Goal: Task Accomplishment & Management: Manage account settings

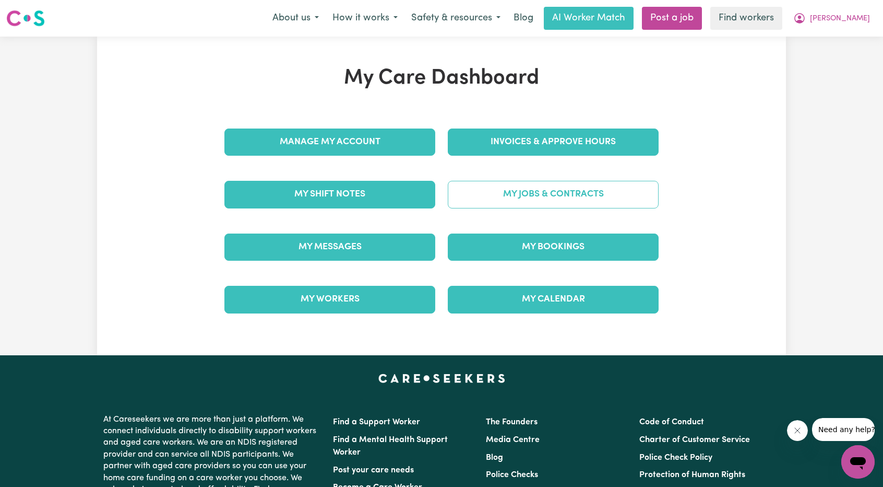
click at [525, 192] on link "My Jobs & Contracts" at bounding box center [553, 194] width 211 height 27
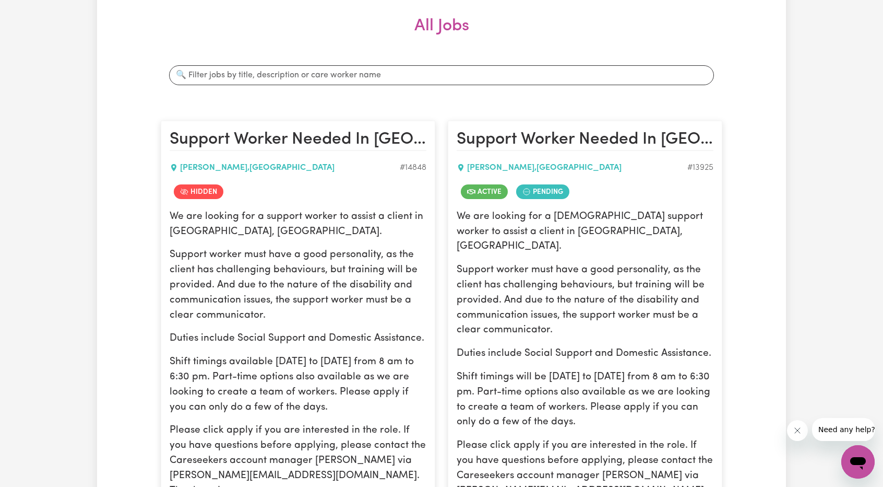
scroll to position [139, 0]
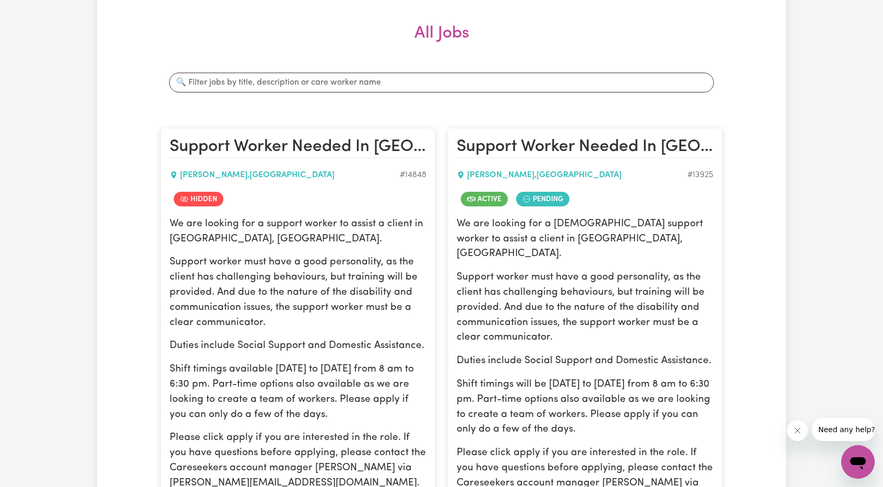
click at [647, 270] on p "Support worker must have a good personality, as the client has challenging beha…" at bounding box center [585, 307] width 257 height 75
click at [607, 205] on div "Active Pending" at bounding box center [585, 198] width 257 height 23
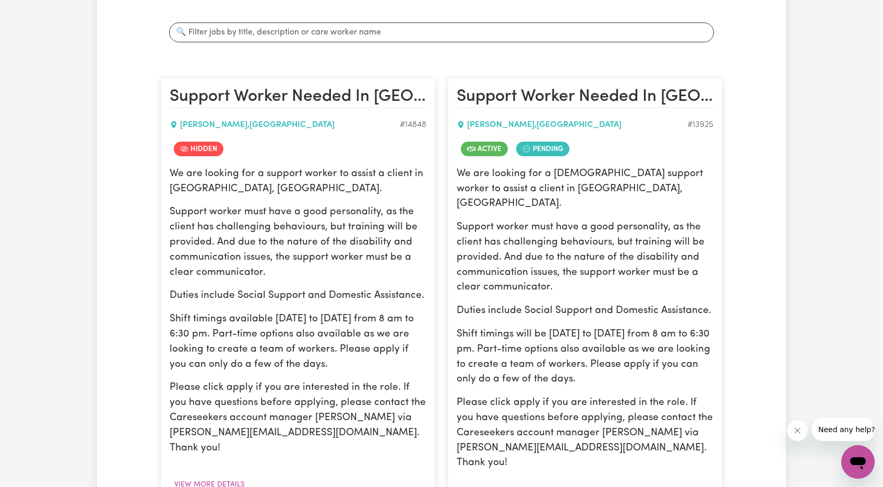
scroll to position [244, 0]
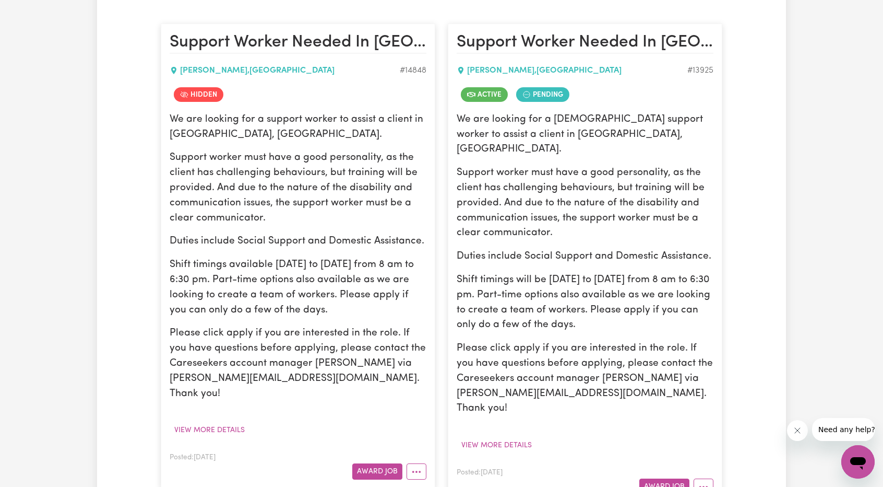
click at [698, 466] on div "Posted: Mar 4, 2025 Award Job" at bounding box center [585, 480] width 257 height 29
click at [705, 481] on icon "More options" at bounding box center [704, 486] width 10 height 10
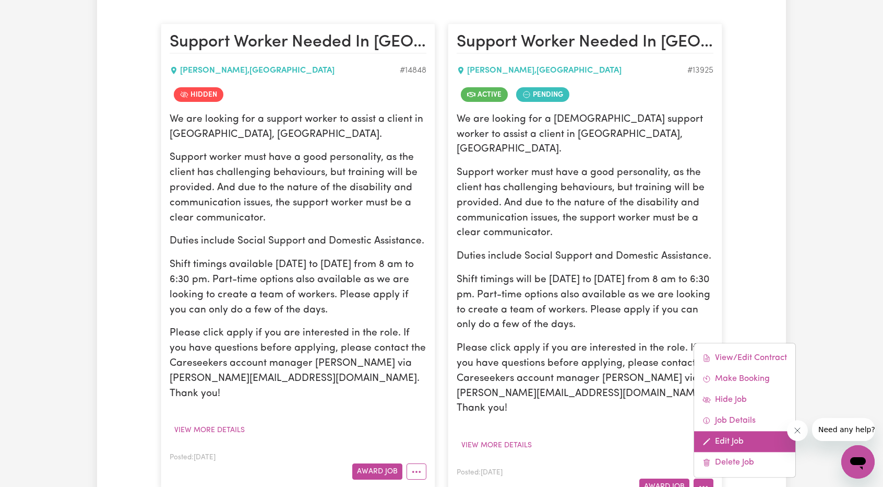
click at [740, 431] on link "Edit Job" at bounding box center [744, 441] width 101 height 21
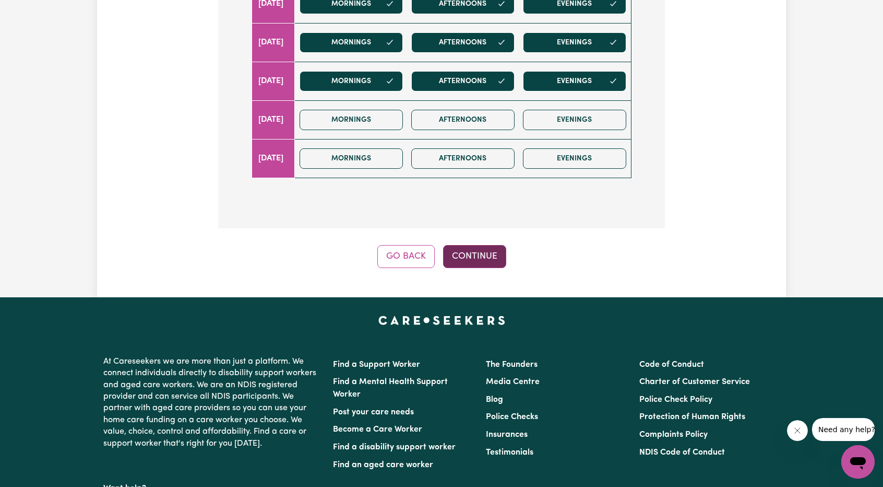
click at [489, 245] on button "Continue" at bounding box center [474, 256] width 63 height 23
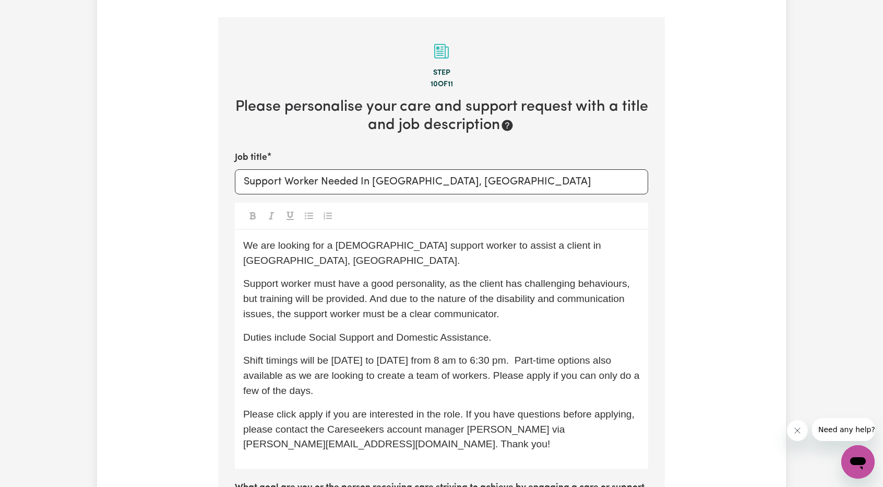
scroll to position [155, 0]
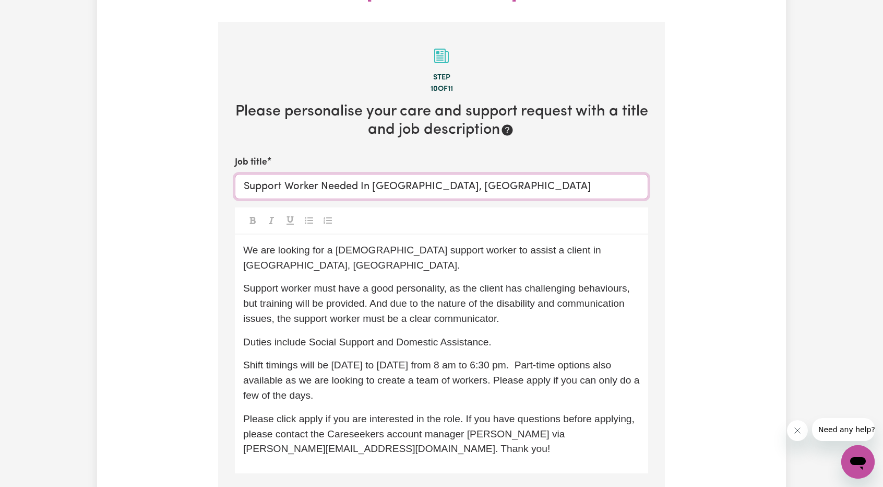
click at [248, 174] on input "Support Worker Needed In Singleton, WA" at bounding box center [442, 186] width 414 height 25
click at [243, 174] on input "Support Worker Needed In Singleton, WA" at bounding box center [442, 186] width 414 height 25
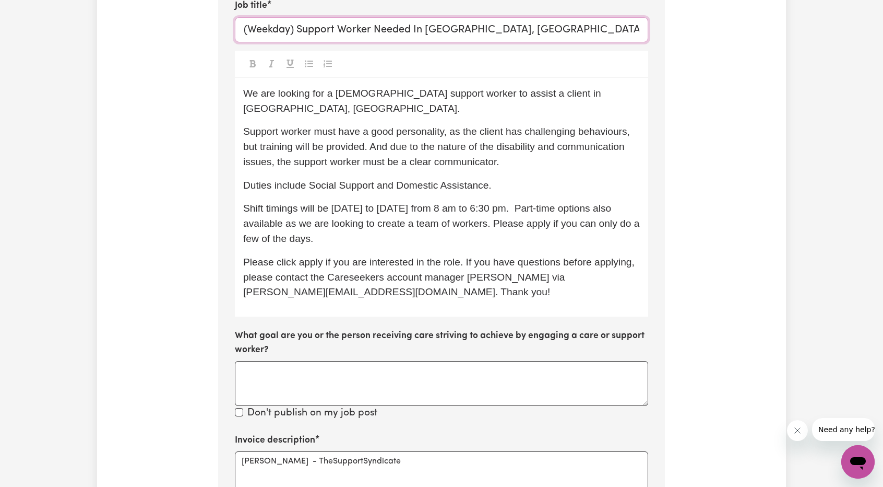
scroll to position [468, 0]
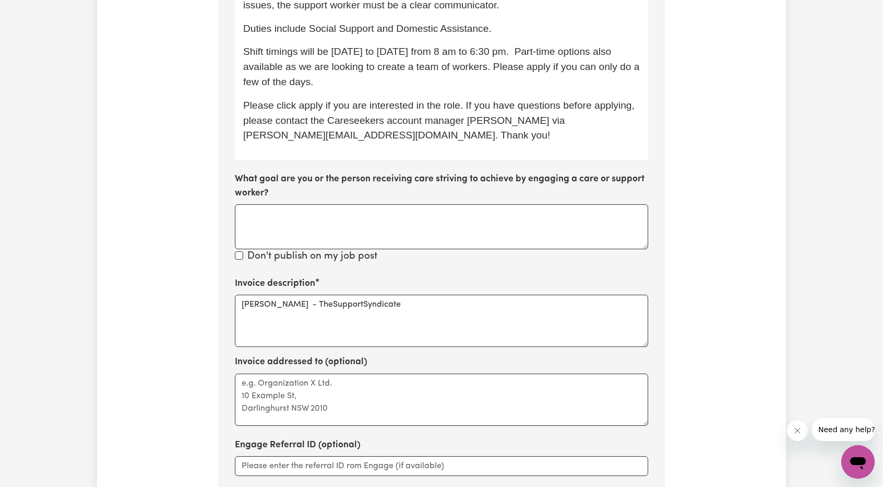
type input "(Weekday) Support Worker Needed In [GEOGRAPHIC_DATA], [GEOGRAPHIC_DATA]"
drag, startPoint x: 431, startPoint y: 271, endPoint x: 187, endPoint y: 251, distance: 245.2
click at [188, 251] on div "Update Job Post (Weekday) Support Worker Needed In Singleton, WA Step 10 of 11 …" at bounding box center [441, 114] width 689 height 1033
paste textarea "Assistance with Self Care Activities (Assist Personal Activities) - Standard Ne…"
click at [370, 294] on textarea "Assistance with Self Care Activities (Assist Personal Activities) - Standard Ne…" at bounding box center [442, 320] width 414 height 52
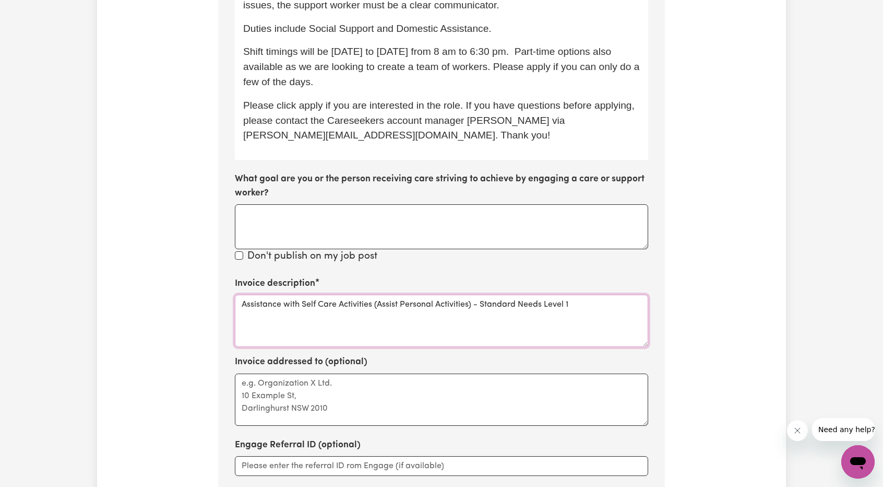
click at [578, 294] on textarea "Assistance with Self Care Activities (Assist Personal Activities) - Standard Ne…" at bounding box center [442, 320] width 414 height 52
paste textarea "Weekday Daytime 01_011_0107_1_1"
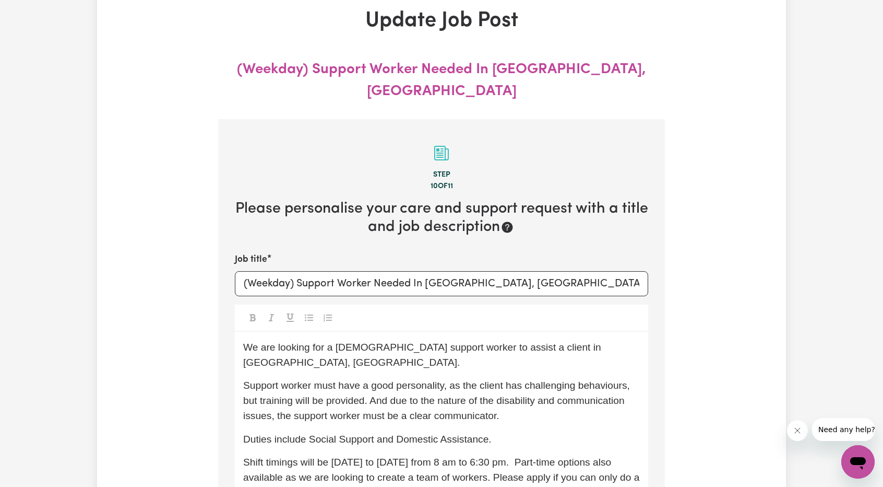
scroll to position [50, 0]
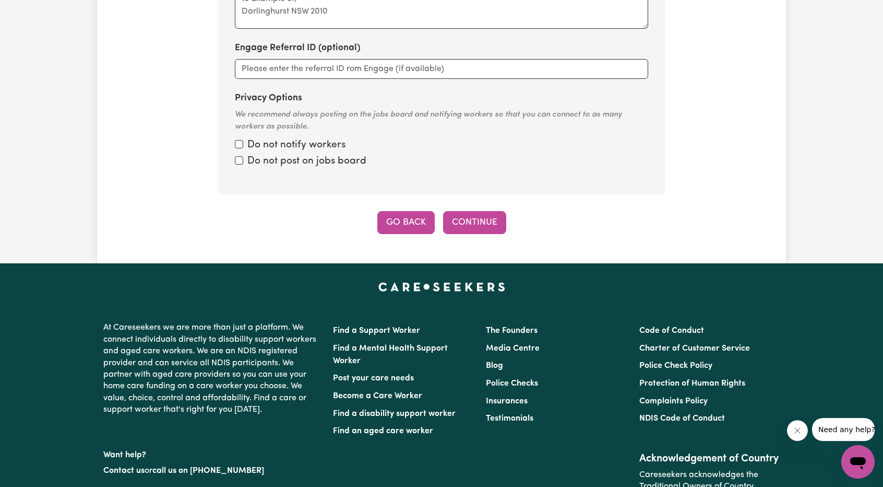
type textarea "Assistance with Self Care Activities (Assist Personal Activities) - Standard Ne…"
click at [419, 211] on button "Go Back" at bounding box center [405, 222] width 57 height 23
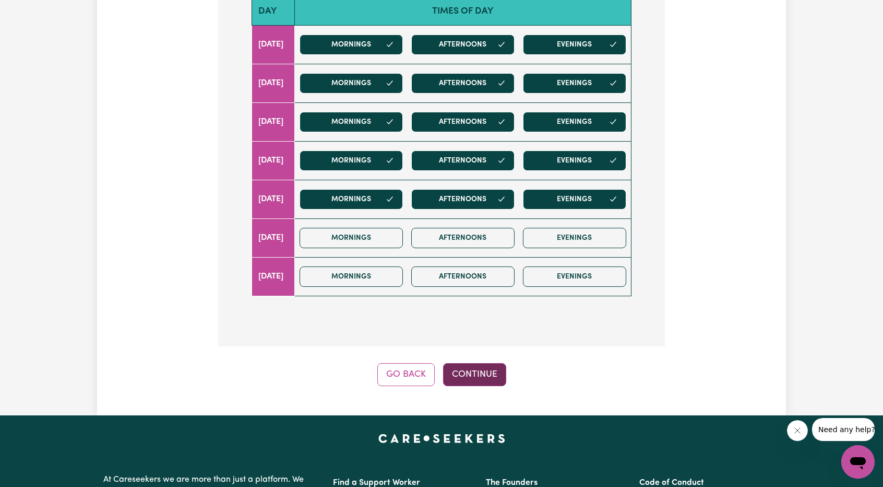
click at [461, 363] on button "Continue" at bounding box center [474, 374] width 63 height 23
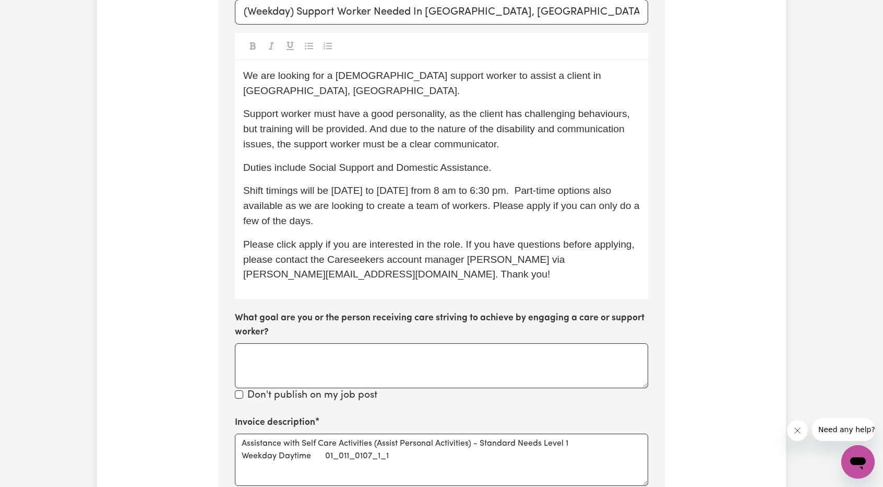
scroll to position [416, 0]
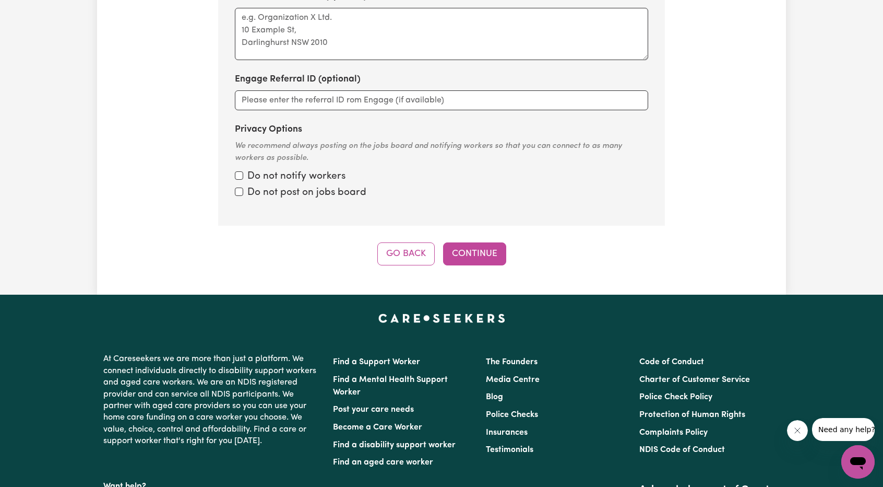
click at [464, 242] on button "Continue" at bounding box center [474, 253] width 63 height 23
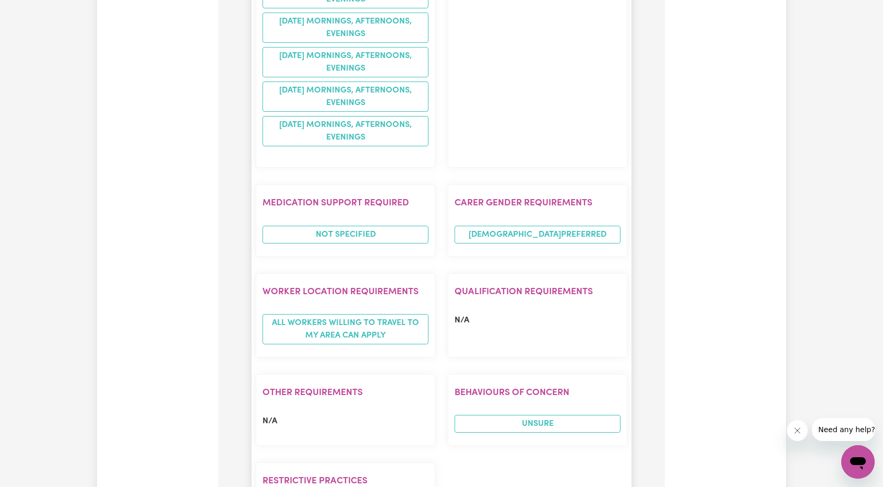
scroll to position [1199, 0]
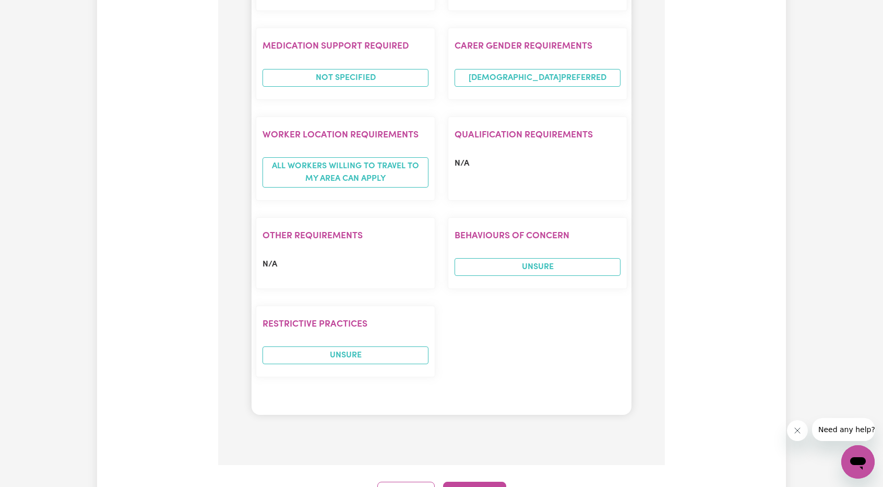
click at [483, 481] on button "Continue" at bounding box center [474, 492] width 63 height 23
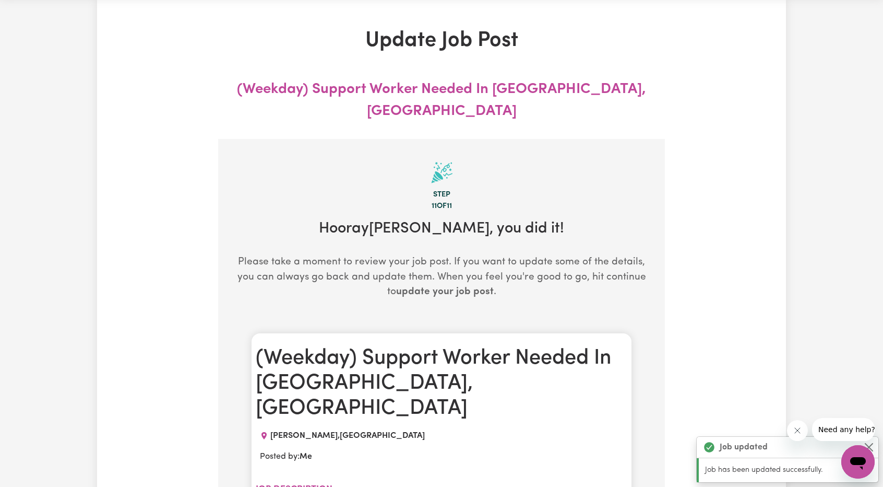
scroll to position [0, 0]
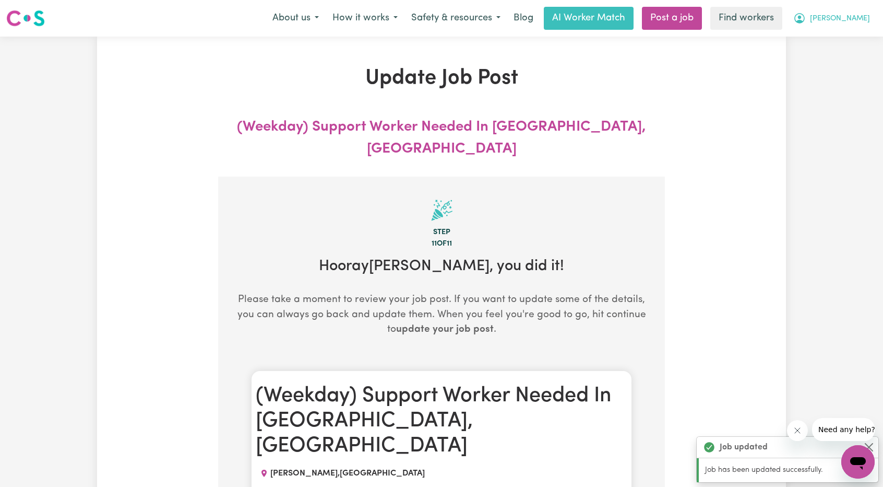
click at [867, 18] on button "[PERSON_NAME]" at bounding box center [832, 18] width 90 height 22
click at [846, 33] on link "My Dashboard" at bounding box center [835, 41] width 82 height 20
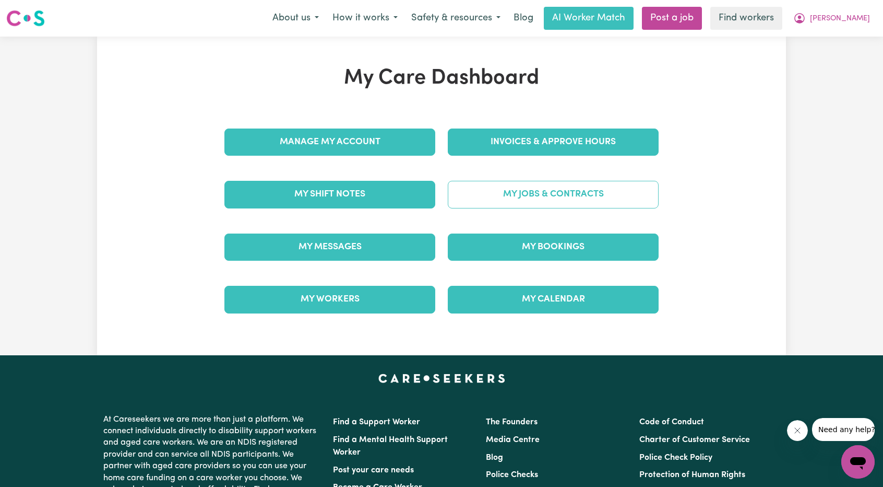
click at [540, 203] on link "My Jobs & Contracts" at bounding box center [553, 194] width 211 height 27
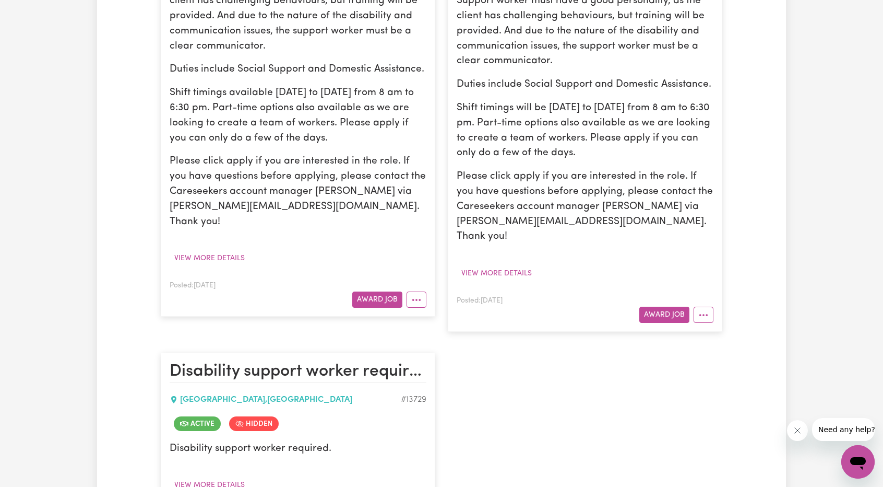
scroll to position [418, 0]
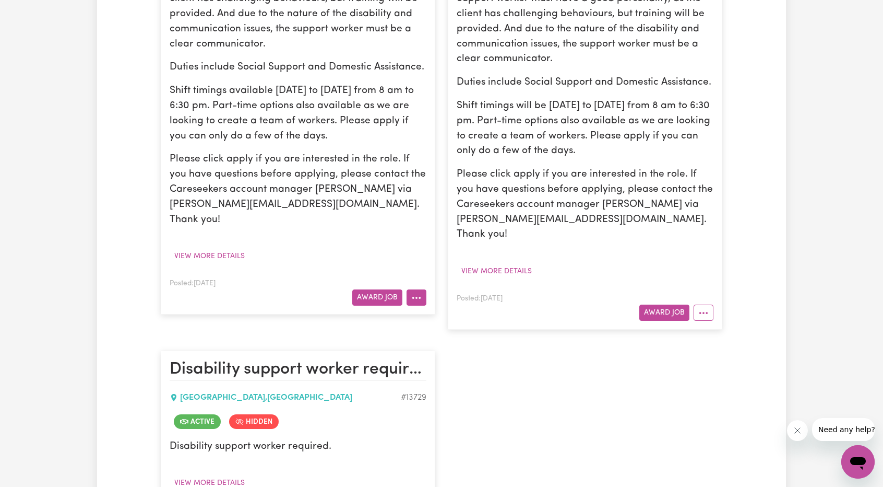
click at [407, 289] on button "More options" at bounding box center [417, 297] width 20 height 16
click at [453, 353] on link "Edit Job" at bounding box center [448, 363] width 82 height 21
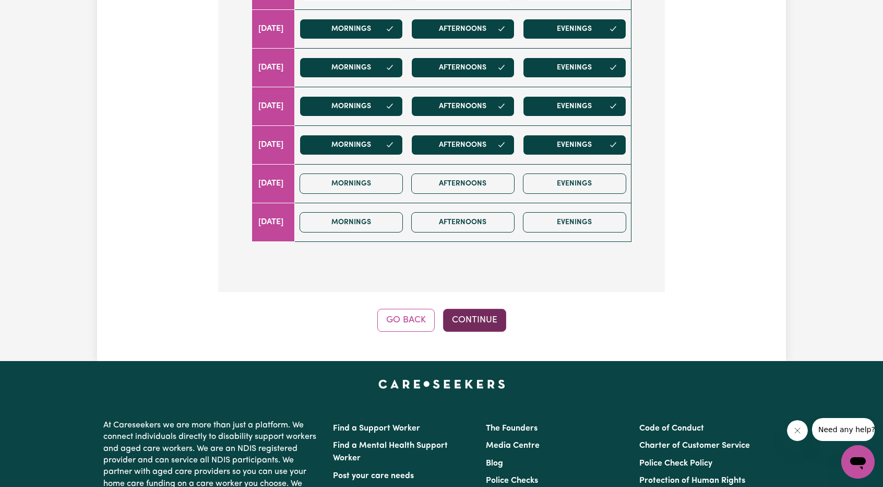
click at [454, 309] on button "Continue" at bounding box center [474, 320] width 63 height 23
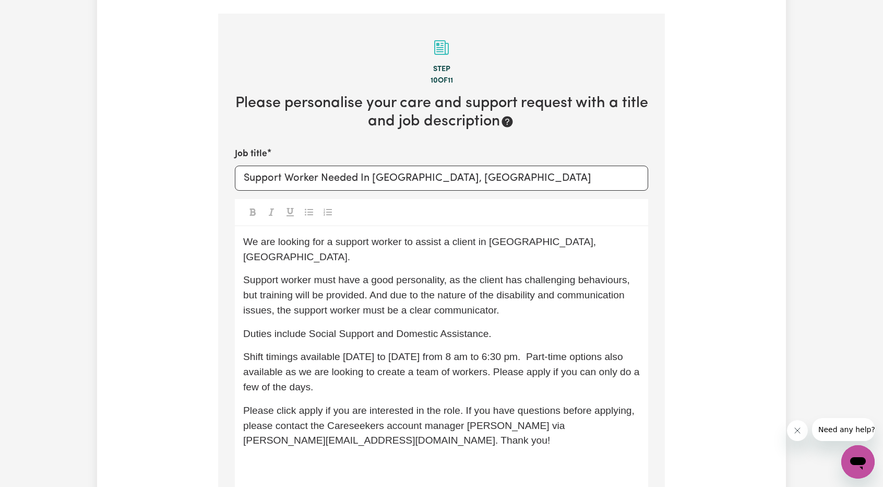
scroll to position [155, 0]
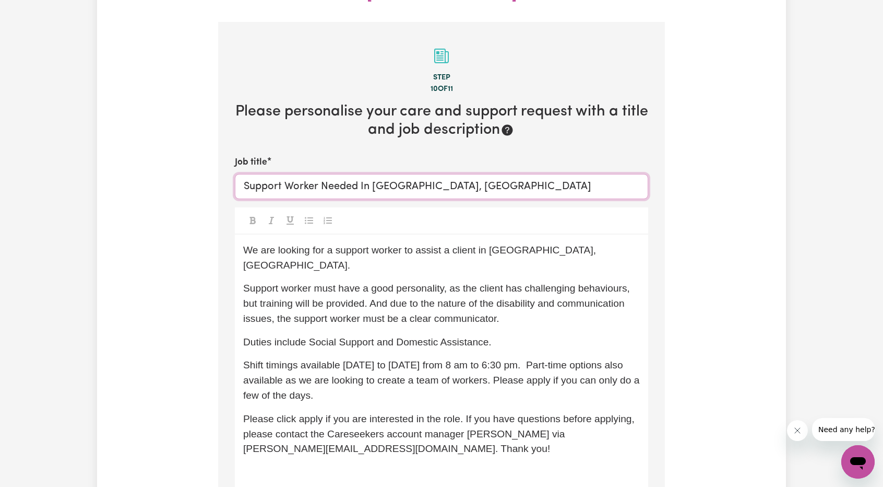
click at [243, 174] on input "Support Worker Needed In Singleton, WA" at bounding box center [442, 186] width 414 height 25
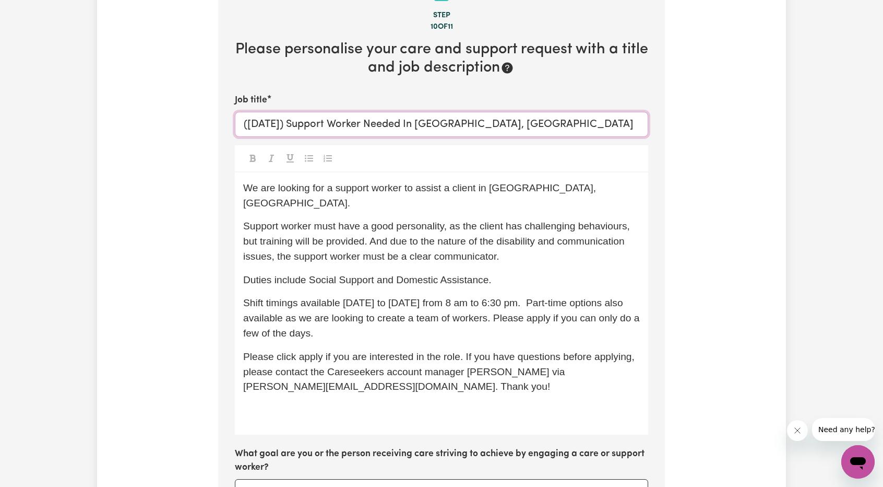
scroll to position [311, 0]
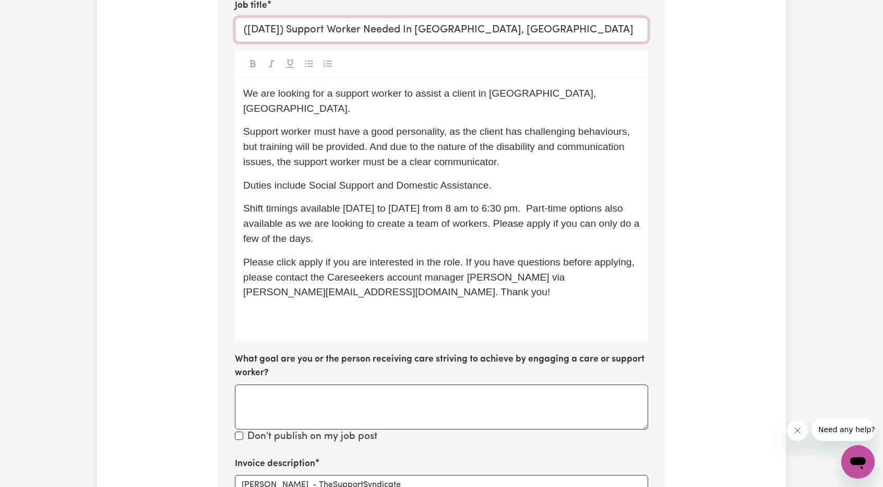
type input "([DATE]) Support Worker Needed In [GEOGRAPHIC_DATA], [GEOGRAPHIC_DATA]"
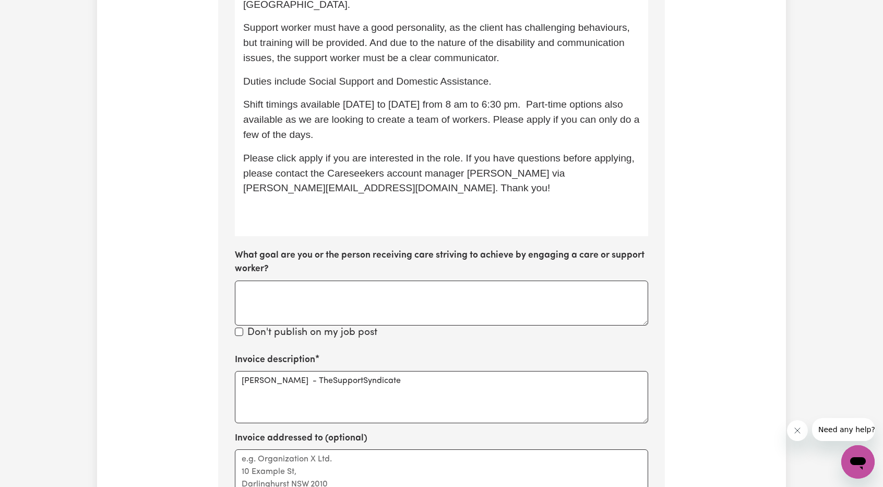
scroll to position [416, 0]
drag, startPoint x: 383, startPoint y: 366, endPoint x: 225, endPoint y: 338, distance: 161.2
click at [225, 338] on section "Step 10 of 11 Please personalise your care and support request with a title and…" at bounding box center [441, 214] width 447 height 906
paste textarea "Assistance with Self Care Activities (Assist Personal Activities) - Standard Ne…"
drag, startPoint x: 358, startPoint y: 368, endPoint x: 393, endPoint y: 365, distance: 35.1
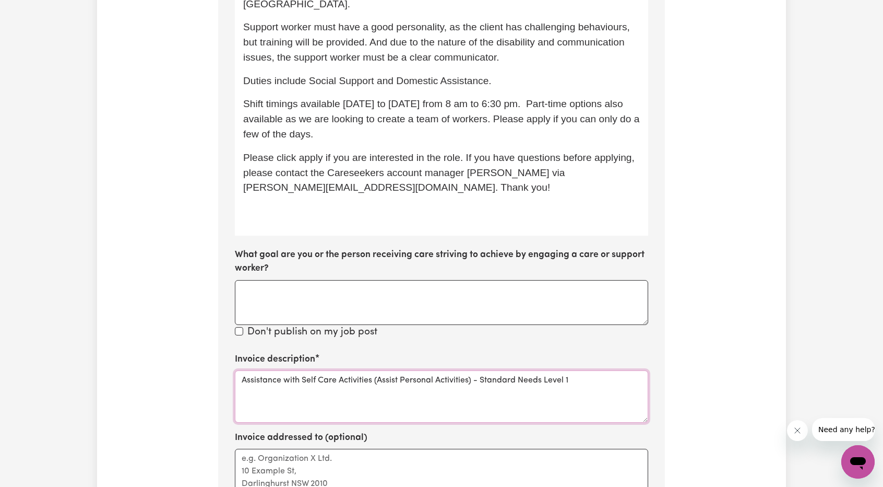
click at [363, 370] on textarea "Assistance with Self Care Activities (Assist Personal Activities) - Standard Ne…" at bounding box center [442, 396] width 414 height 52
click at [614, 370] on textarea "Assistance with Self Care Activities (Assist Personal Activities) - Standard Ne…" at bounding box center [442, 396] width 414 height 52
paste textarea "Saturday 01_013_0107_1_1"
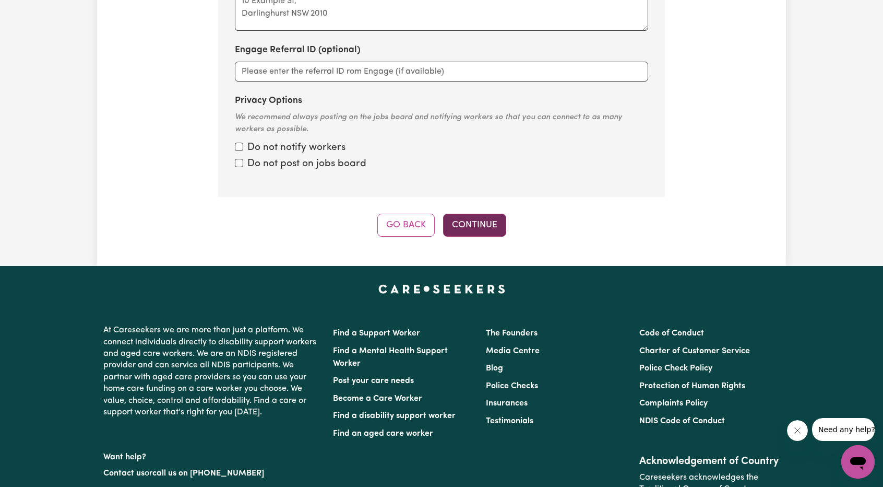
type textarea "Assistance with Self Care Activities (Assist Personal Activities) - Standard Ne…"
click at [479, 214] on button "Continue" at bounding box center [474, 225] width 63 height 23
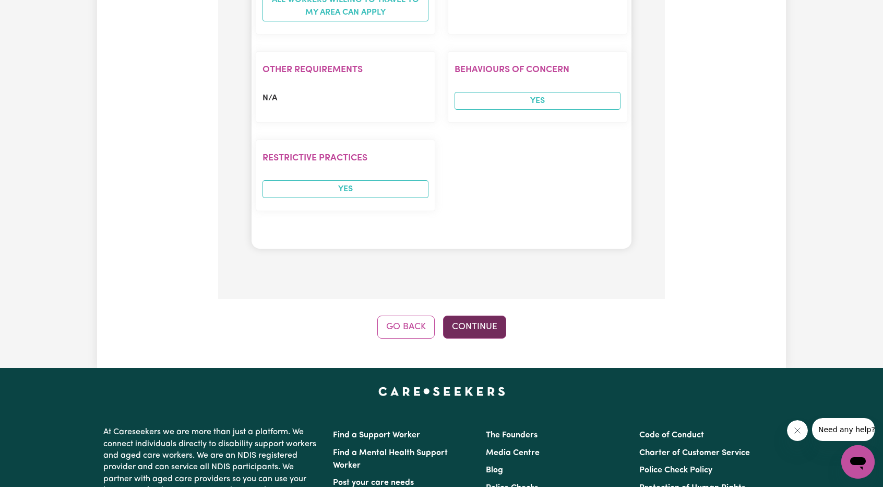
click at [474, 315] on button "Continue" at bounding box center [474, 326] width 63 height 23
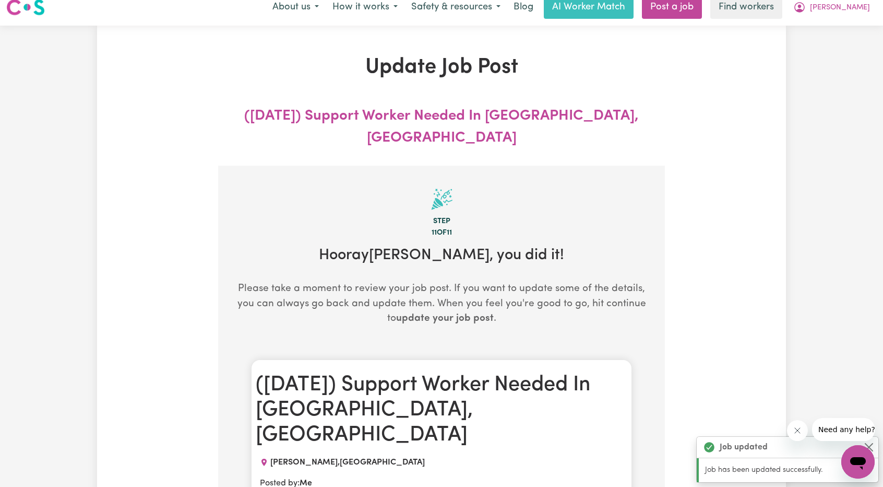
scroll to position [0, 0]
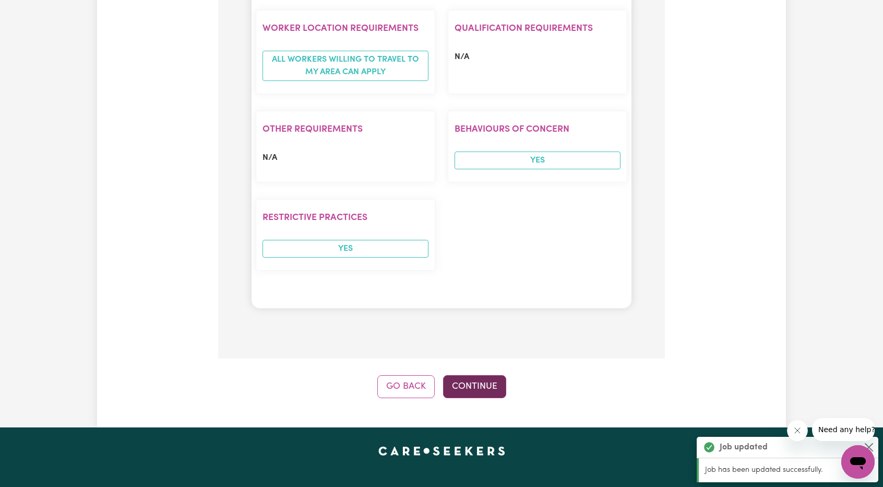
click at [498, 375] on button "Continue" at bounding box center [474, 386] width 63 height 23
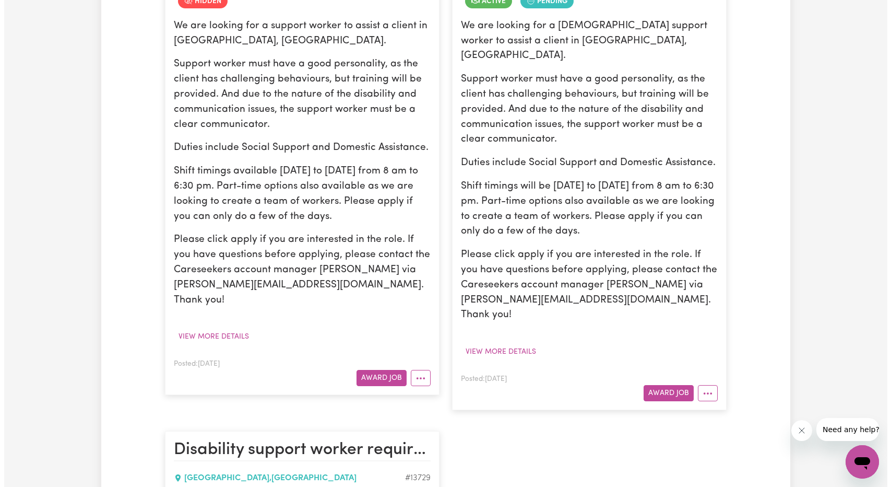
scroll to position [365, 0]
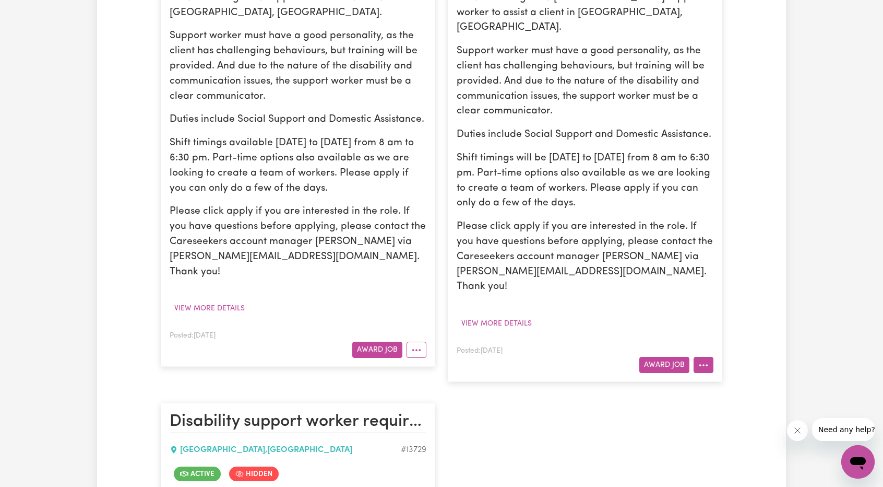
click at [698, 357] on button "More options" at bounding box center [704, 365] width 20 height 16
click at [370, 341] on button "Award Job" at bounding box center [377, 349] width 50 height 16
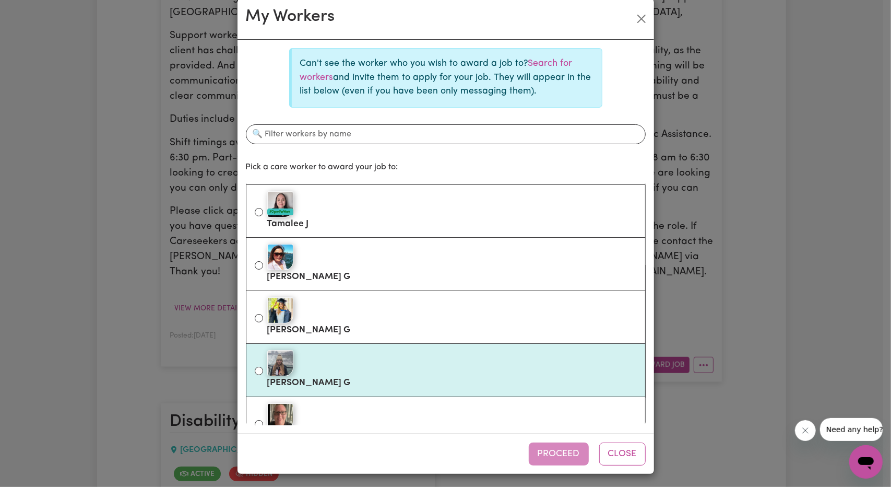
scroll to position [126, 0]
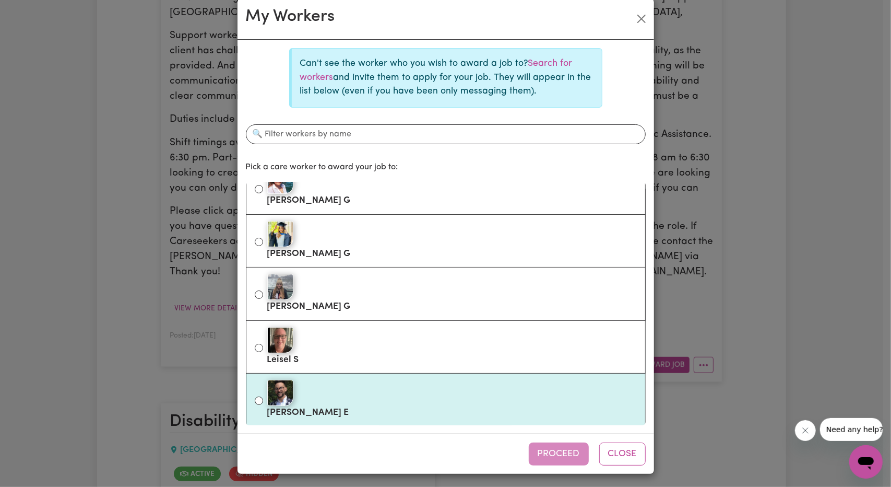
click at [339, 384] on div at bounding box center [452, 393] width 370 height 26
click at [263, 396] on input "Brenton E" at bounding box center [259, 400] width 8 height 8
radio input "true"
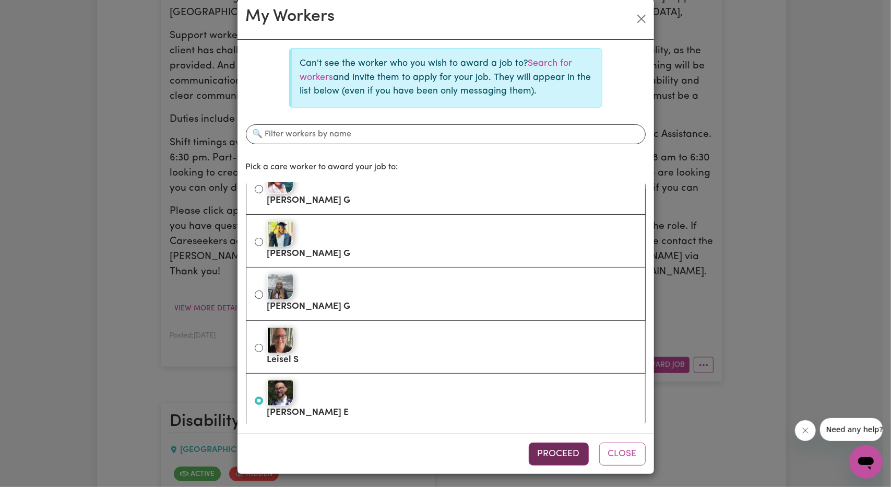
click at [537, 450] on button "Proceed" at bounding box center [559, 453] width 60 height 23
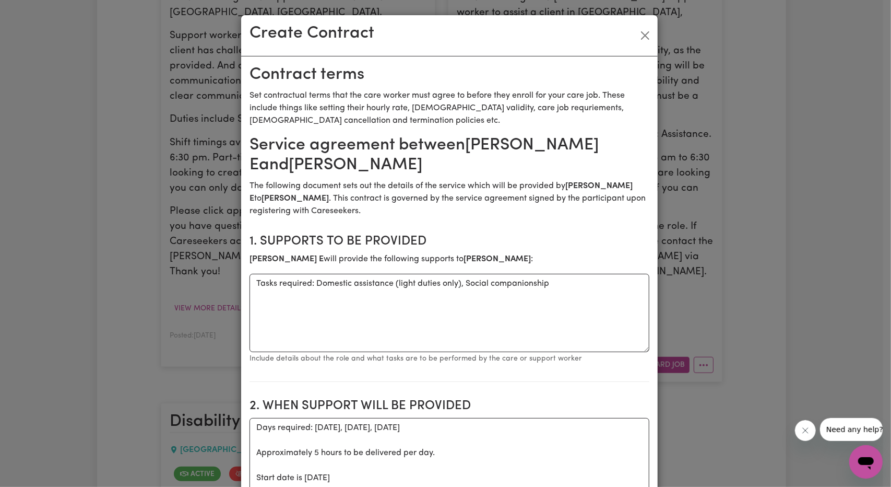
scroll to position [209, 0]
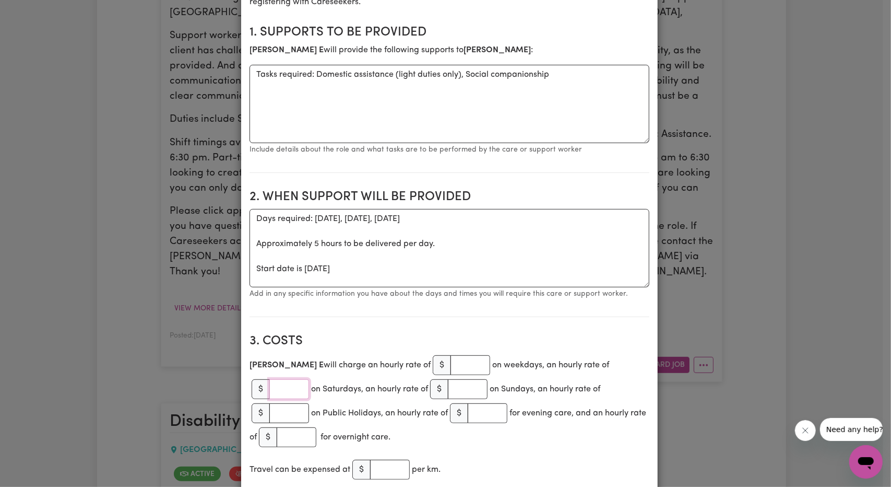
click at [309, 379] on input "number" at bounding box center [289, 389] width 40 height 20
paste input "85.94"
type input "85.94"
drag, startPoint x: 435, startPoint y: 268, endPoint x: 225, endPoint y: 222, distance: 215.4
click at [225, 222] on div "Create Contract Contract terms Set contractual terms that the care worker must …" at bounding box center [445, 243] width 891 height 487
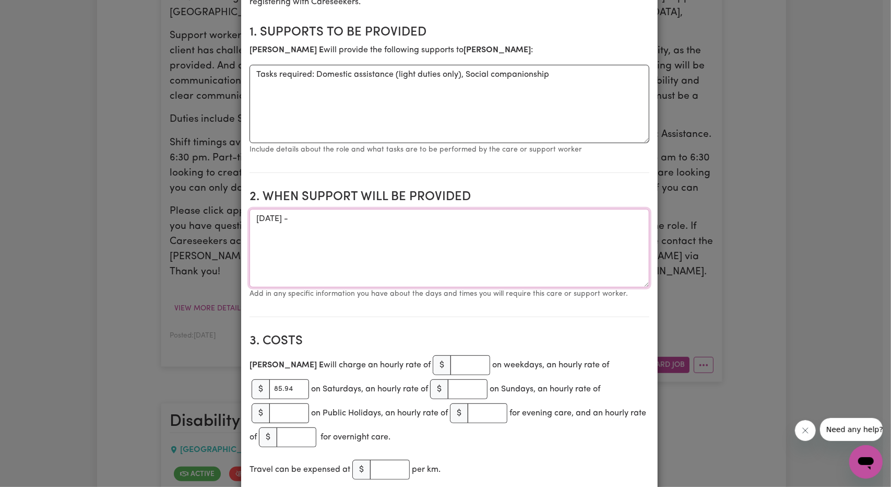
paste textarea "times TBC with Tracy"
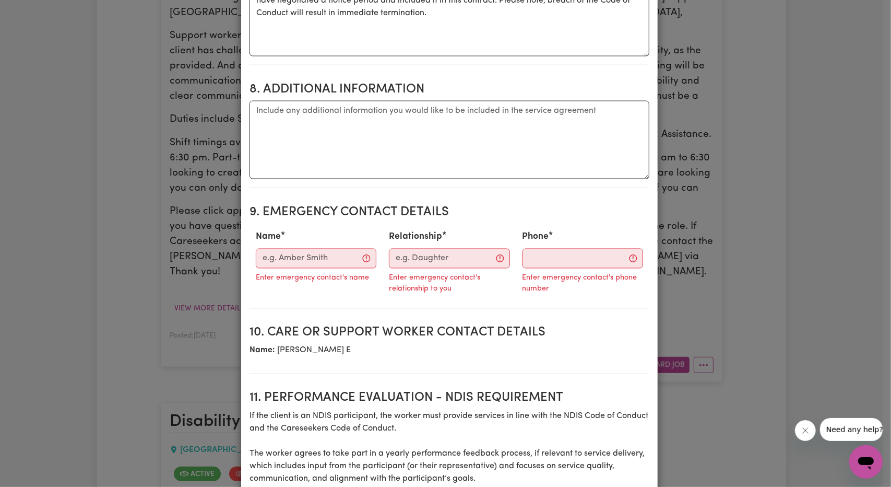
scroll to position [1201, 0]
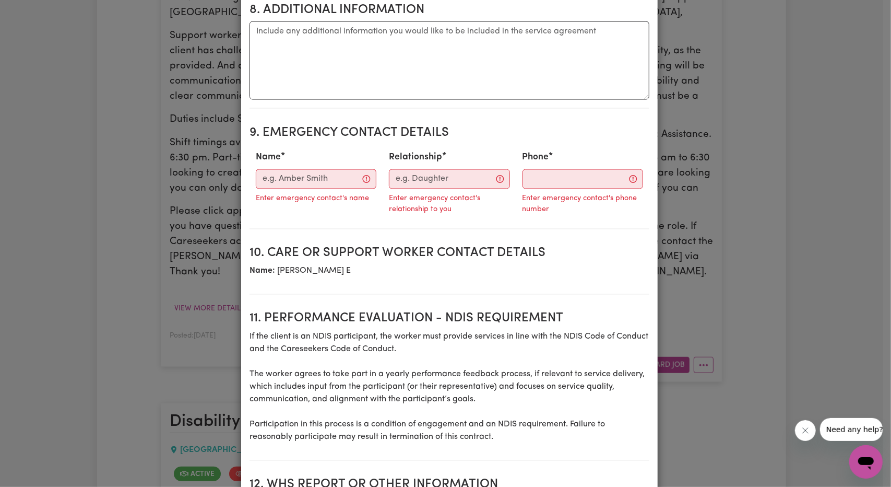
type textarea "Saturday - times TBC with Tracy"
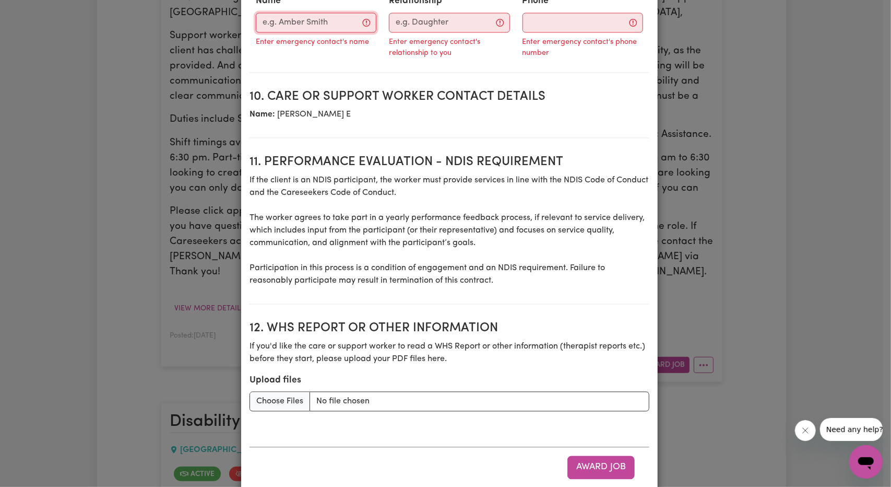
click at [294, 13] on input "Name" at bounding box center [316, 23] width 121 height 20
paste input "[PERSON_NAME]"
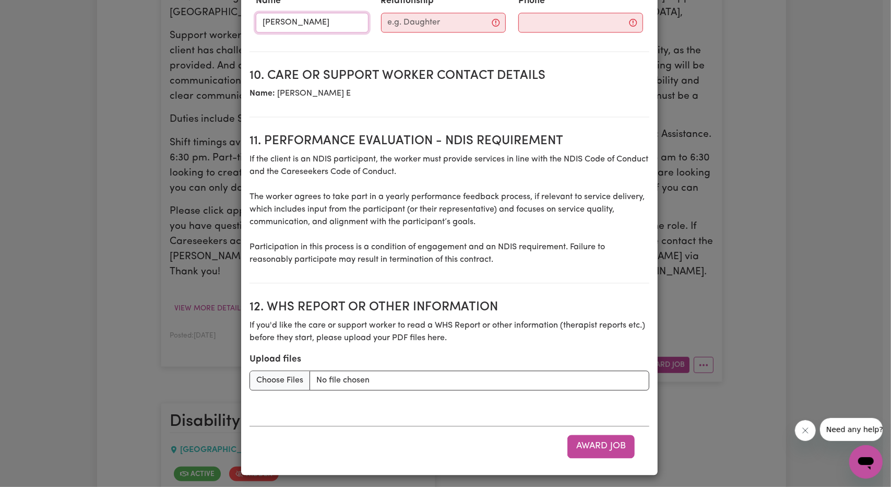
scroll to position [1346, 0]
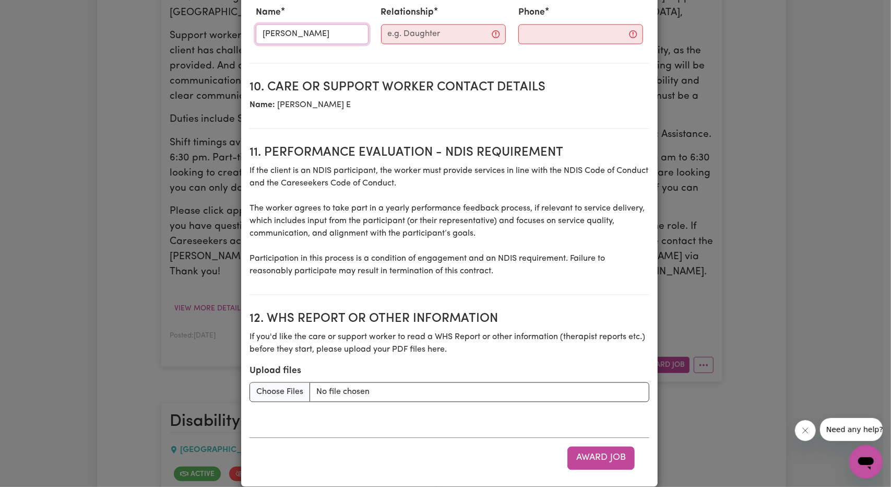
type input "[PERSON_NAME]"
click at [384, 30] on input "Relationship" at bounding box center [443, 34] width 125 height 20
paste input "Mother"
type input "Mother"
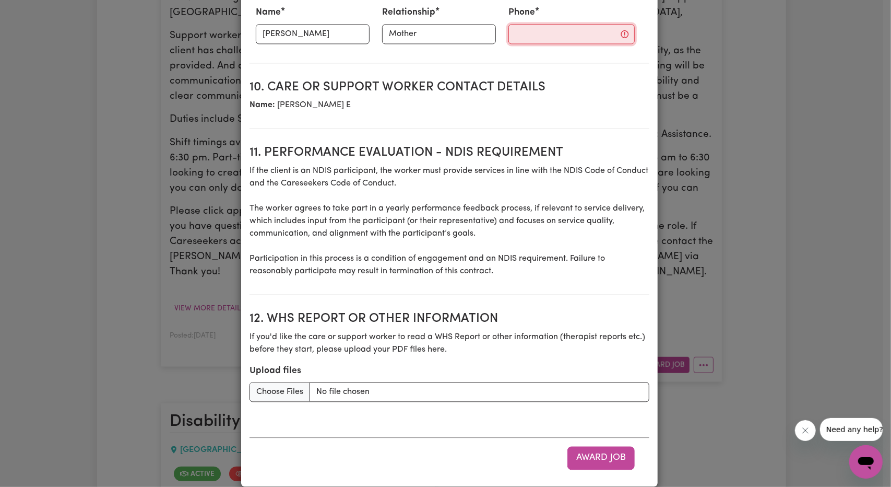
click at [509, 24] on input "Phone" at bounding box center [572, 34] width 126 height 20
paste input "0433844385"
type input "0433844385"
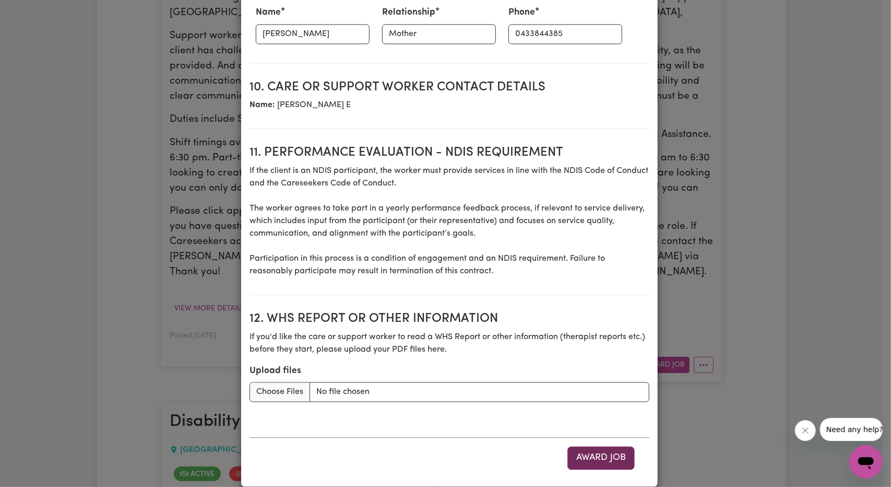
click at [596, 446] on button "Award Job" at bounding box center [601, 457] width 67 height 23
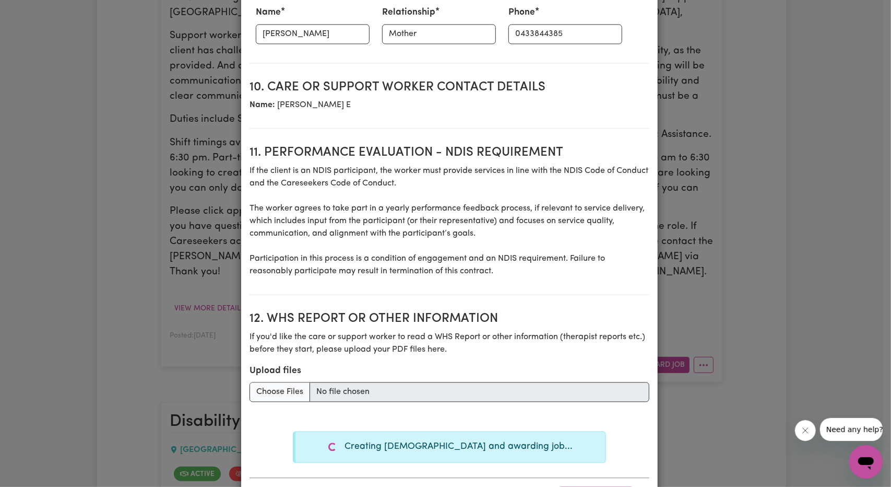
type textarea "Days required: wednesday, friday, thursday Approximately 5 hours to be delivere…"
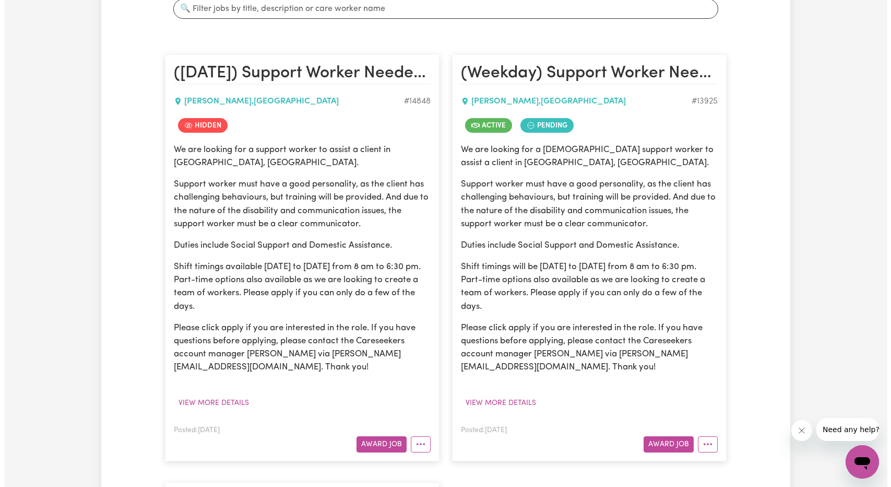
scroll to position [209, 0]
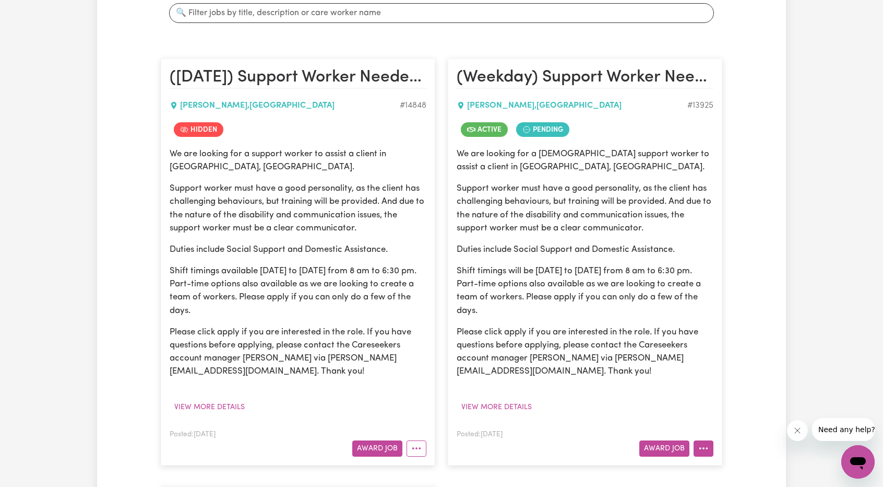
click at [699, 444] on icon "More options" at bounding box center [704, 448] width 10 height 10
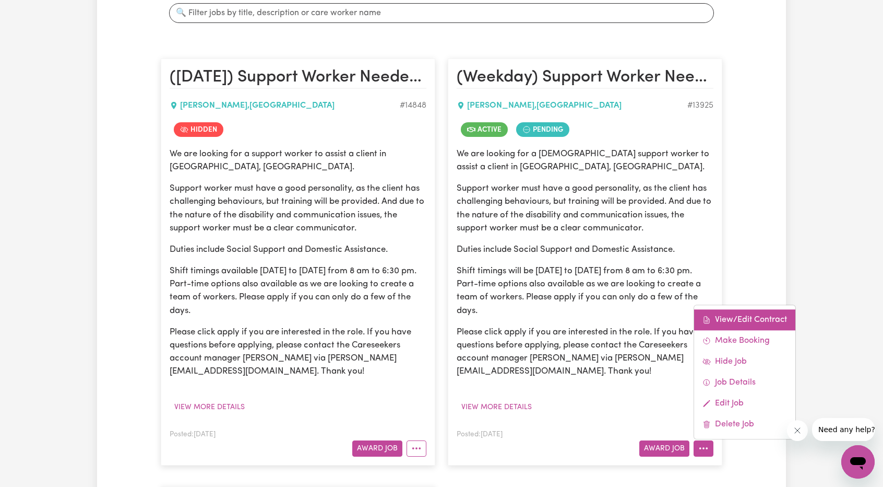
click at [730, 322] on link "View/Edit Contract" at bounding box center [744, 319] width 101 height 21
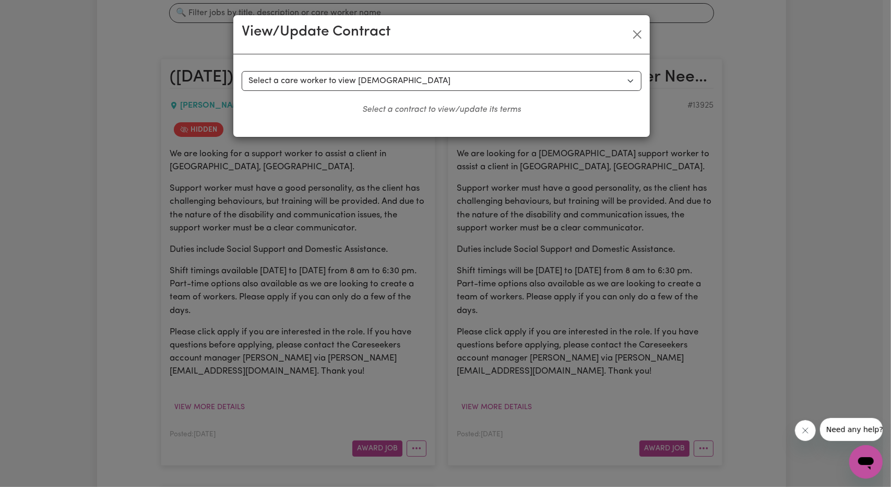
click at [450, 92] on div "Select a contract to view Select a care worker to view [DEMOGRAPHIC_DATA] #1038…" at bounding box center [442, 93] width 400 height 45
click at [449, 85] on select "Select a care worker to view [DEMOGRAPHIC_DATA] #10385 - [PERSON_NAME] (contrac…" at bounding box center [442, 81] width 400 height 20
select select "10130"
click at [242, 71] on select "Select a care worker to view [DEMOGRAPHIC_DATA] #10385 - [PERSON_NAME] (contrac…" at bounding box center [442, 81] width 400 height 20
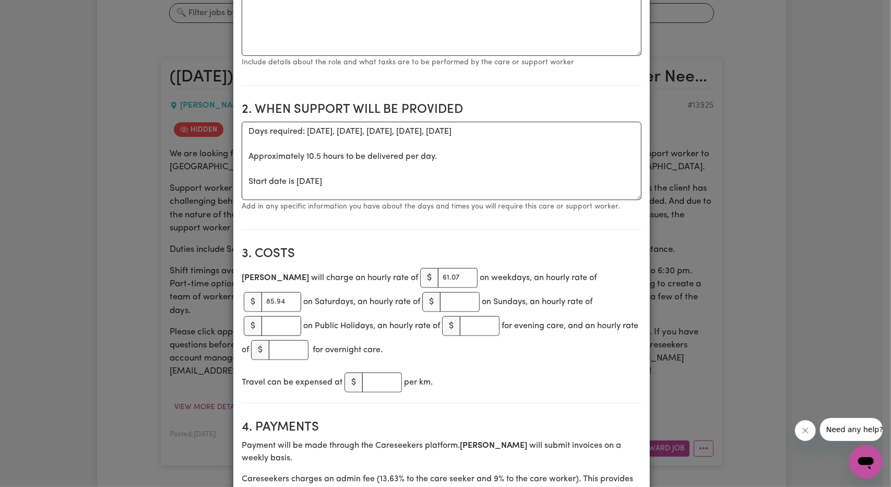
scroll to position [261, 0]
drag, startPoint x: 492, startPoint y: 127, endPoint x: 303, endPoint y: 126, distance: 189.0
click at [303, 126] on textarea "Days required: [DATE], [DATE], [DATE], [DATE], [DATE] Approximately 10.5 hours …" at bounding box center [442, 160] width 400 height 78
drag, startPoint x: 477, startPoint y: 156, endPoint x: 435, endPoint y: 149, distance: 41.9
click at [476, 156] on textarea "Days required: [DATE], [DATE], [DATE], [DATE], [DATE] Approximately 10.5 hours …" at bounding box center [442, 160] width 400 height 78
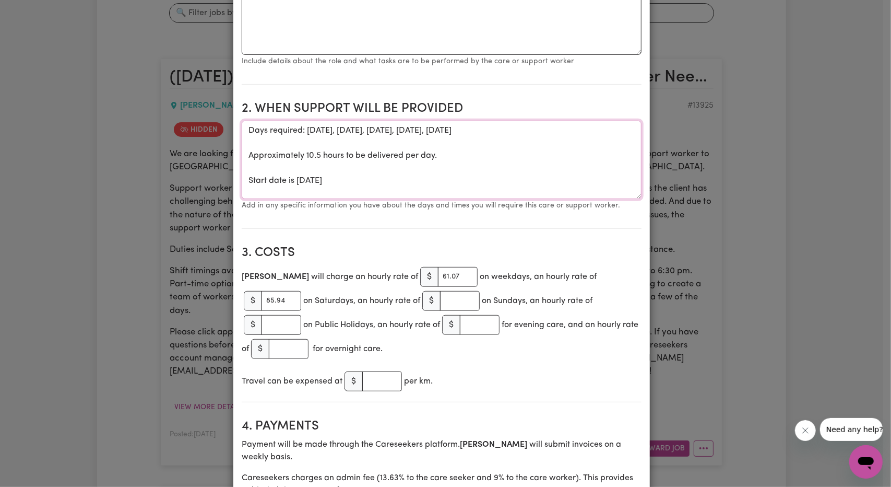
drag, startPoint x: 471, startPoint y: 156, endPoint x: 266, endPoint y: 127, distance: 206.7
click at [266, 127] on textarea "Days required: [DATE], [DATE], [DATE], [DATE], [DATE] Approximately 10.5 hours …" at bounding box center [442, 160] width 400 height 78
type textarea "Days and times TBC with [PERSON_NAME] Start date is [DATE]"
click at [564, 272] on div "[PERSON_NAME] will charge an hourly rate of $ 61.07 on weekdays, an hourly rate…" at bounding box center [442, 313] width 400 height 96
click at [301, 291] on input "85.94" at bounding box center [282, 301] width 40 height 20
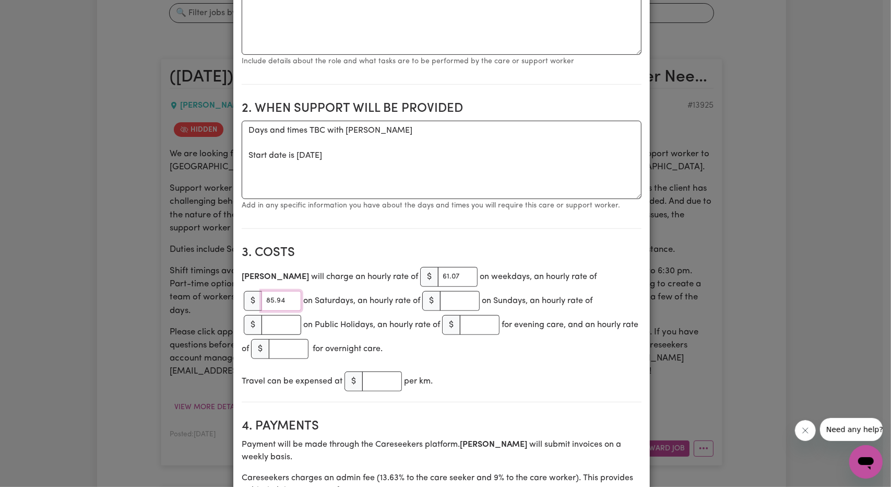
click at [301, 291] on input "85.94" at bounding box center [282, 301] width 40 height 20
click at [389, 129] on textarea "Days and times TBC with [PERSON_NAME] Start date is [DATE]" at bounding box center [442, 160] width 400 height 78
click at [300, 131] on textarea "Days and times TBC with [PERSON_NAME] Start date is [DATE]" at bounding box center [442, 160] width 400 height 78
click at [262, 130] on textarea "Days and times TBC with [PERSON_NAME] Start date is [DATE]" at bounding box center [442, 160] width 400 height 78
click at [293, 129] on textarea "Days and times TBC with [PERSON_NAME] Start date is [DATE]" at bounding box center [442, 160] width 400 height 78
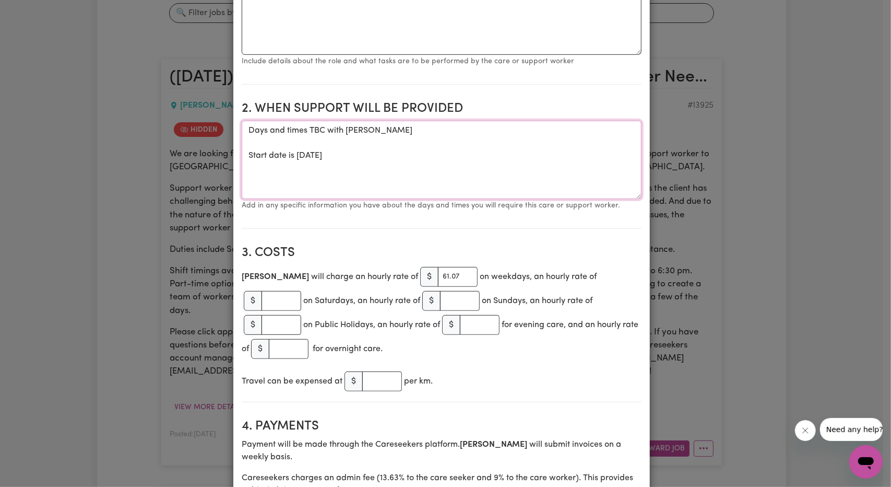
click at [243, 126] on textarea "Days and times TBC with [PERSON_NAME] Start date is [DATE]" at bounding box center [442, 160] width 400 height 78
drag, startPoint x: 401, startPoint y: 153, endPoint x: 329, endPoint y: 132, distance: 75.0
click at [329, 132] on textarea "Weekdays - Days and times TBC with [PERSON_NAME] Start date is [DATE]" at bounding box center [442, 160] width 400 height 78
click at [440, 126] on textarea "Weekdays - Days and times TBC with [PERSON_NAME] Start date is [DATE]" at bounding box center [442, 160] width 400 height 78
drag, startPoint x: 433, startPoint y: 130, endPoint x: 329, endPoint y: 114, distance: 105.1
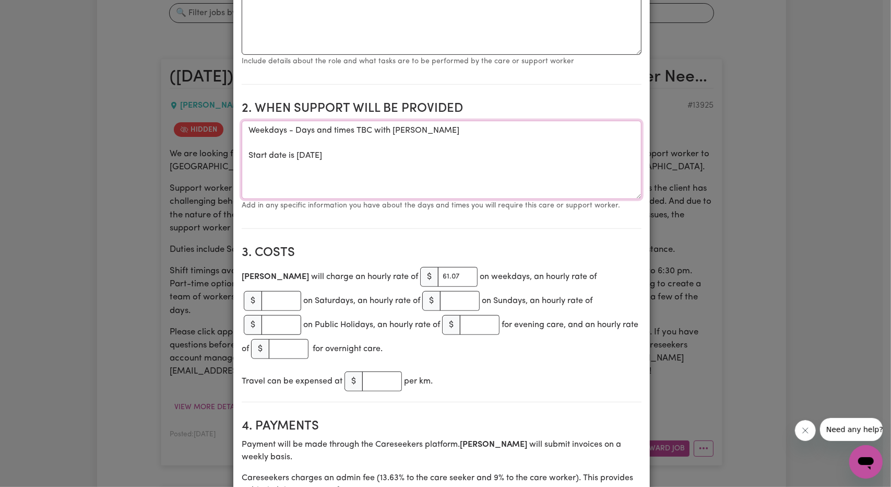
click at [329, 114] on section "2. When support will be provided When support will be provided Weekdays - Days …" at bounding box center [442, 161] width 400 height 136
drag, startPoint x: 429, startPoint y: 160, endPoint x: 246, endPoint y: 145, distance: 183.8
click at [246, 145] on textarea "Weekdays - Days and times TBC with [PERSON_NAME] Start date is [DATE]" at bounding box center [442, 160] width 400 height 78
type textarea "Weekdays - Days and times TBC with [PERSON_NAME]"
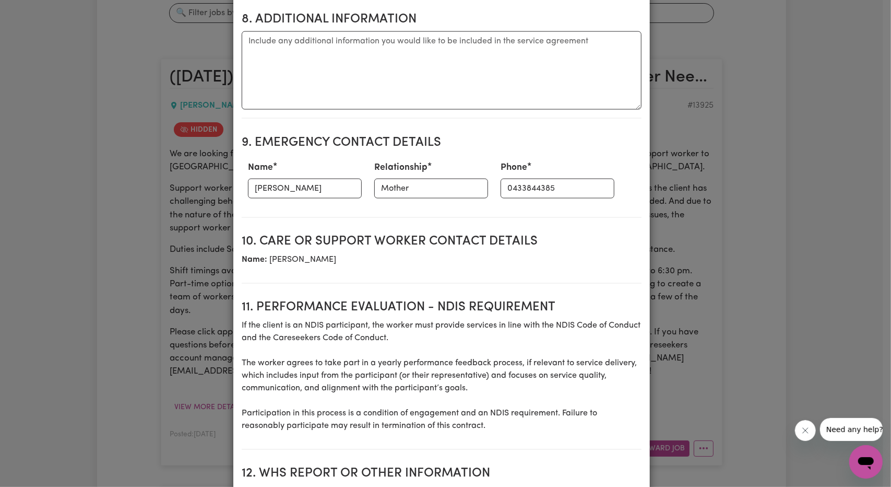
scroll to position [1149, 0]
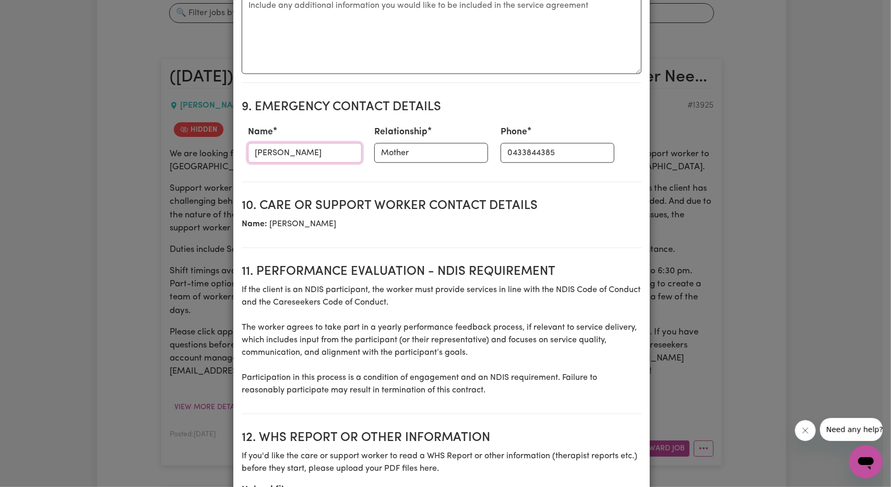
click at [275, 143] on input "[PERSON_NAME]" at bounding box center [305, 153] width 114 height 20
click at [386, 143] on input "Mother" at bounding box center [431, 153] width 114 height 20
click at [501, 143] on input "0433844385" at bounding box center [558, 153] width 114 height 20
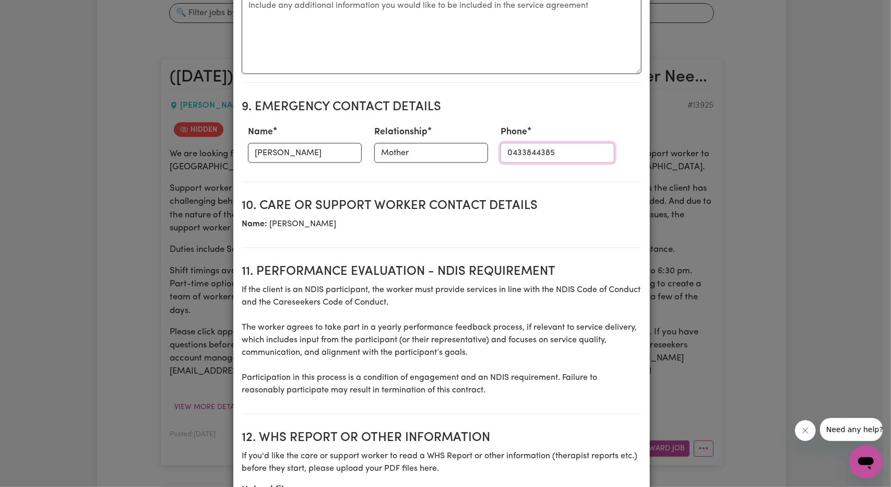
click at [501, 143] on input "0433844385" at bounding box center [558, 153] width 114 height 20
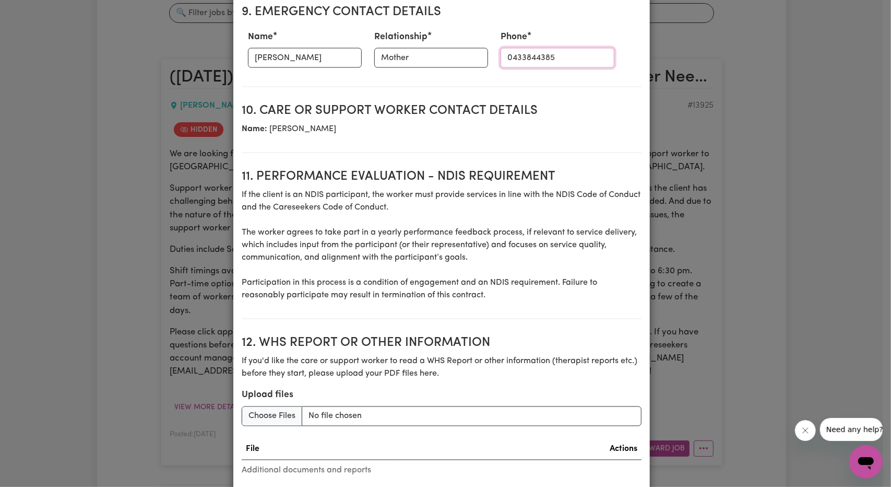
scroll to position [1305, 0]
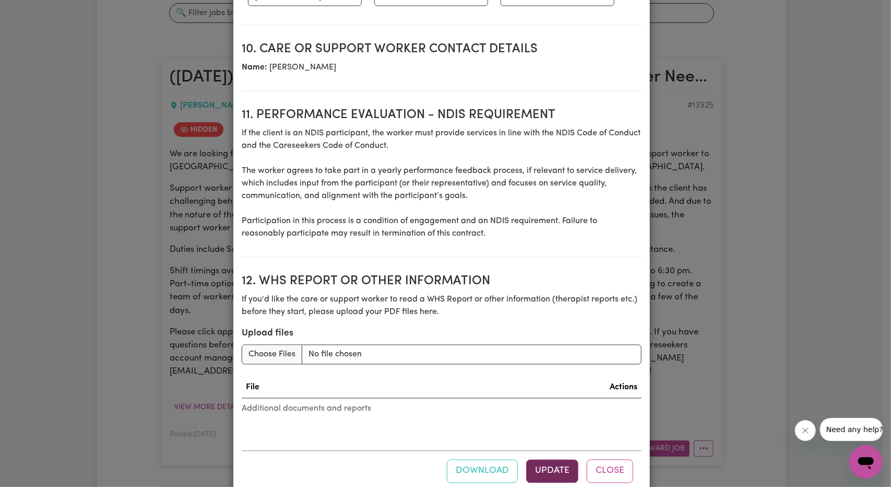
click at [548, 459] on button "Update" at bounding box center [552, 470] width 52 height 23
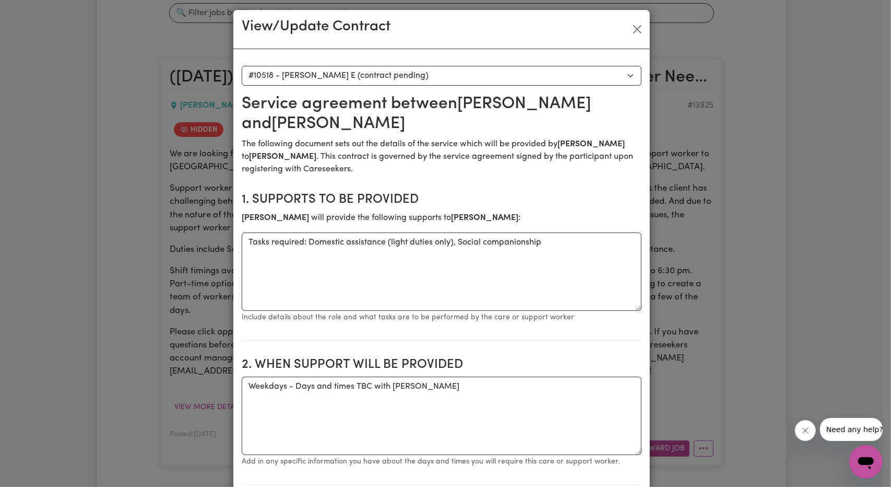
scroll to position [0, 0]
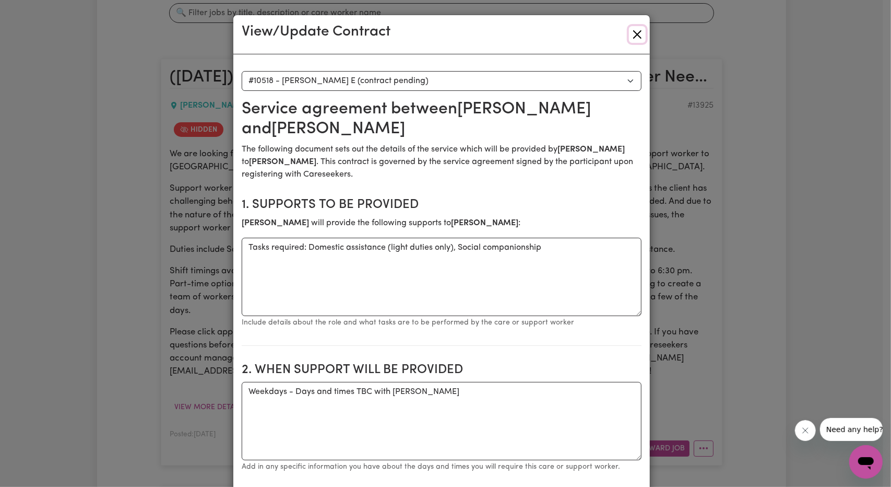
click at [632, 32] on button "Close" at bounding box center [637, 34] width 17 height 17
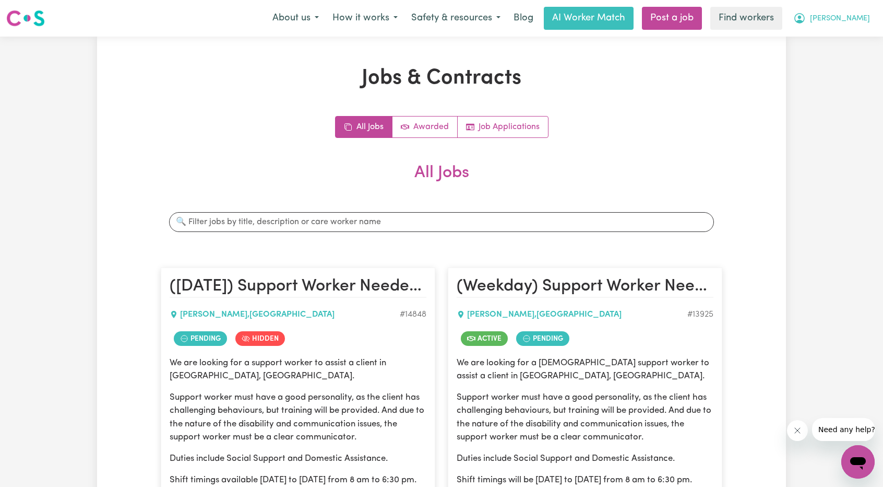
click at [842, 26] on button "[PERSON_NAME]" at bounding box center [832, 18] width 90 height 22
click at [829, 59] on link "Logout" at bounding box center [835, 60] width 82 height 20
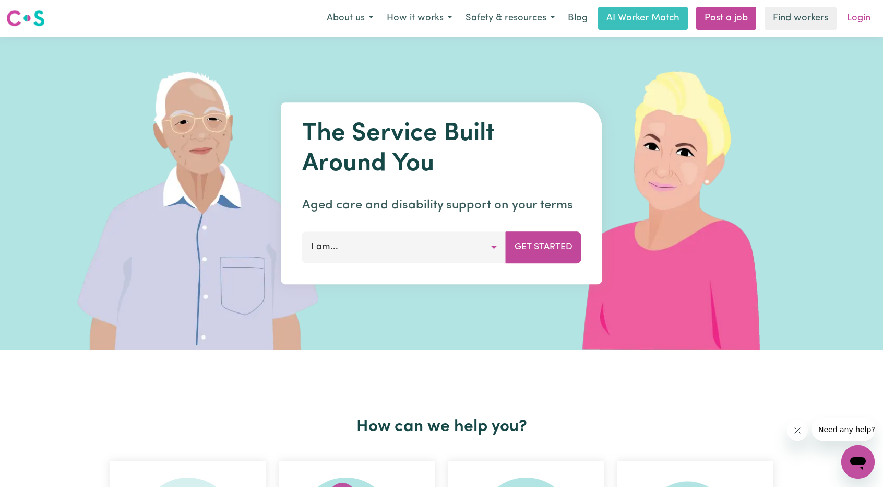
click at [864, 21] on link "Login" at bounding box center [859, 18] width 36 height 23
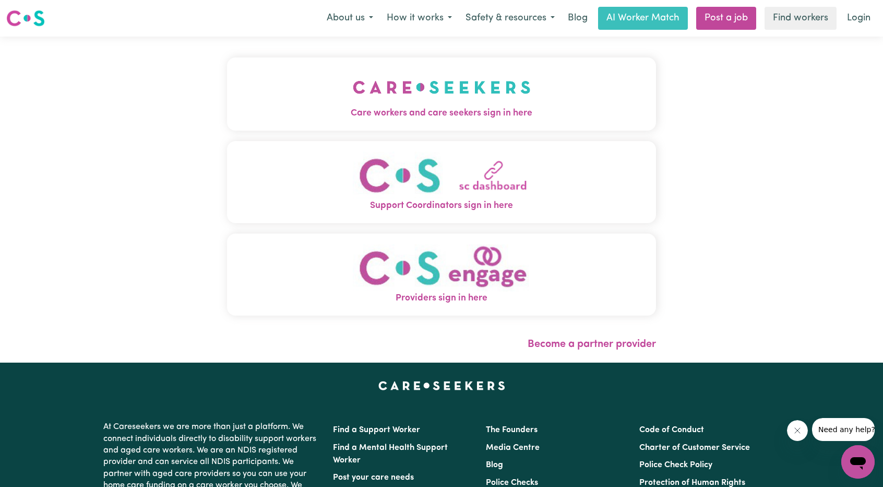
click at [353, 84] on img "Care workers and care seekers sign in here" at bounding box center [442, 87] width 178 height 39
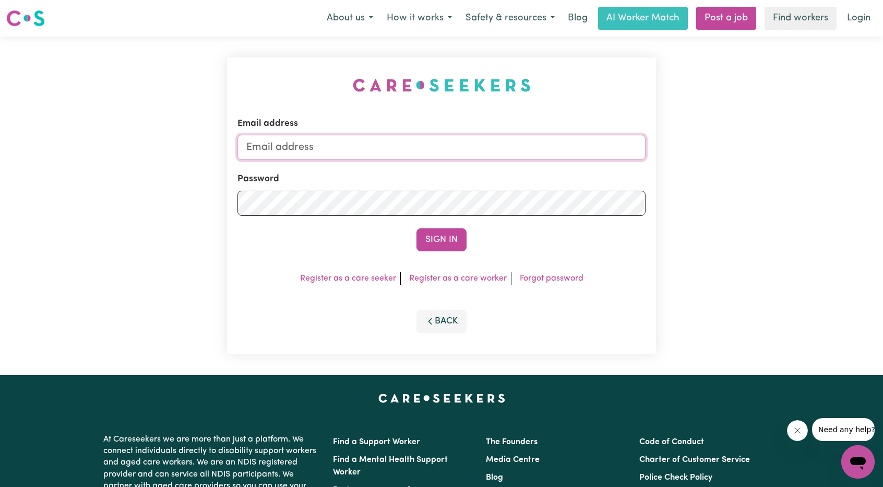
click at [419, 144] on input "Email address" at bounding box center [442, 147] width 408 height 25
click at [466, 149] on input "[PERSON_NAME][EMAIL_ADDRESS][DOMAIN_NAME]" at bounding box center [442, 147] width 408 height 25
drag, startPoint x: 302, startPoint y: 147, endPoint x: 501, endPoint y: 153, distance: 199.0
click at [499, 152] on input "[EMAIL_ADDRESS][PERSON_NAME][DOMAIN_NAME]" at bounding box center [442, 147] width 408 height 25
type input "[EMAIL_ADDRESS][DOMAIN_NAME]"
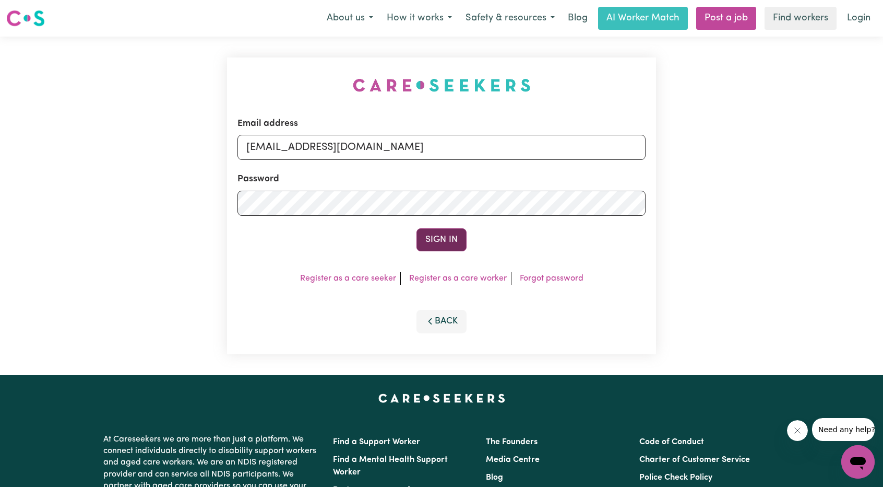
click at [428, 240] on button "Sign In" at bounding box center [442, 239] width 50 height 23
